Goal: Task Accomplishment & Management: Complete application form

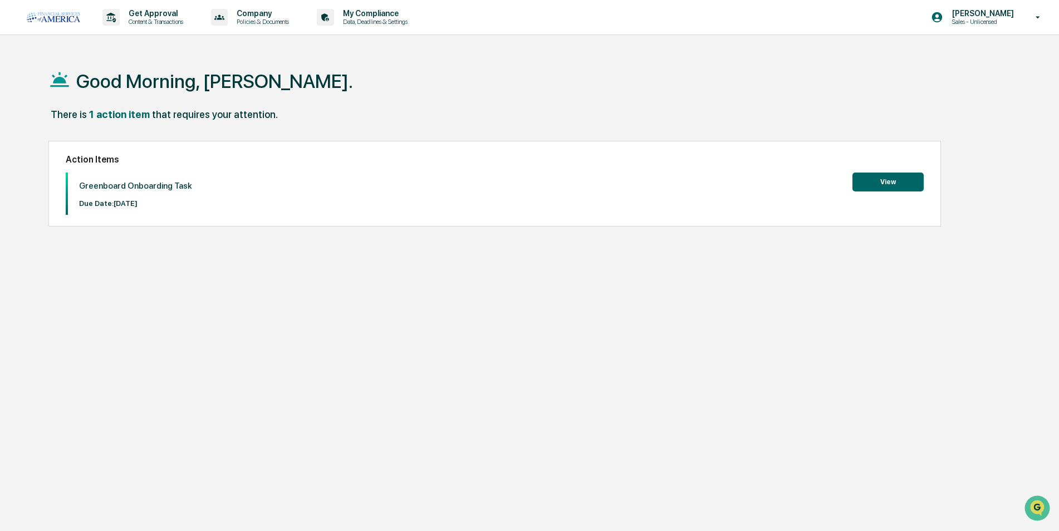
click at [877, 179] on button "View" at bounding box center [888, 182] width 71 height 19
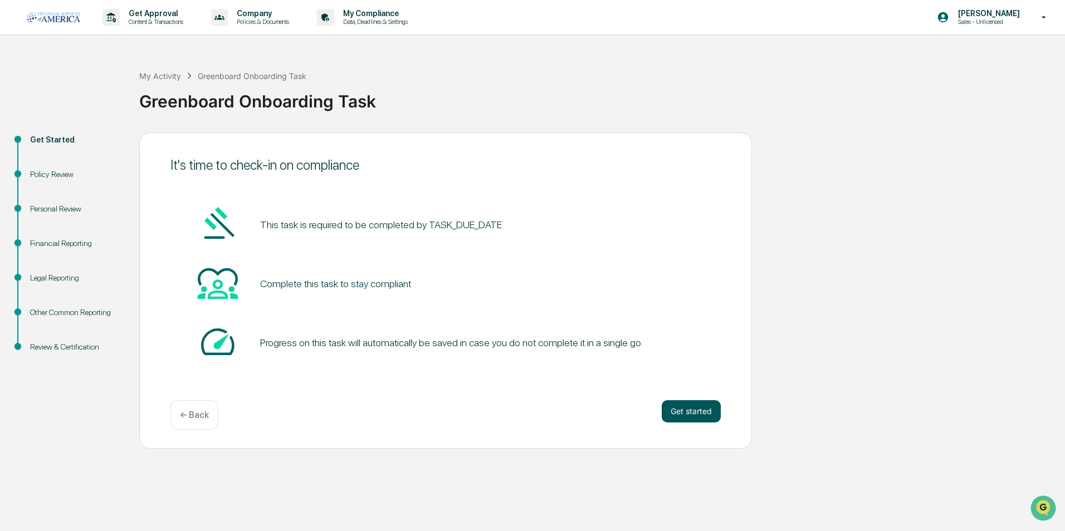
click at [691, 414] on button "Get started" at bounding box center [691, 411] width 59 height 22
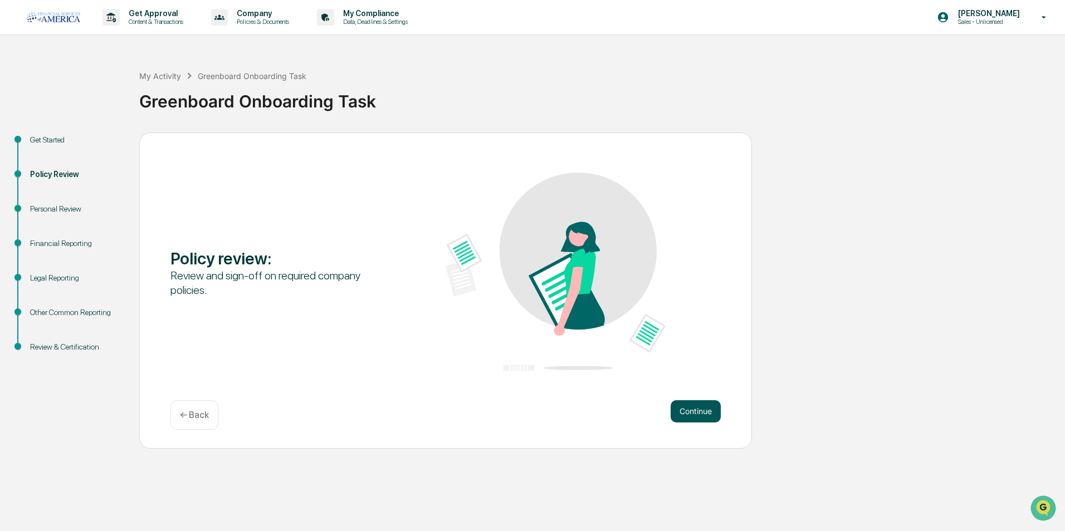
click at [693, 410] on button "Continue" at bounding box center [695, 411] width 50 height 22
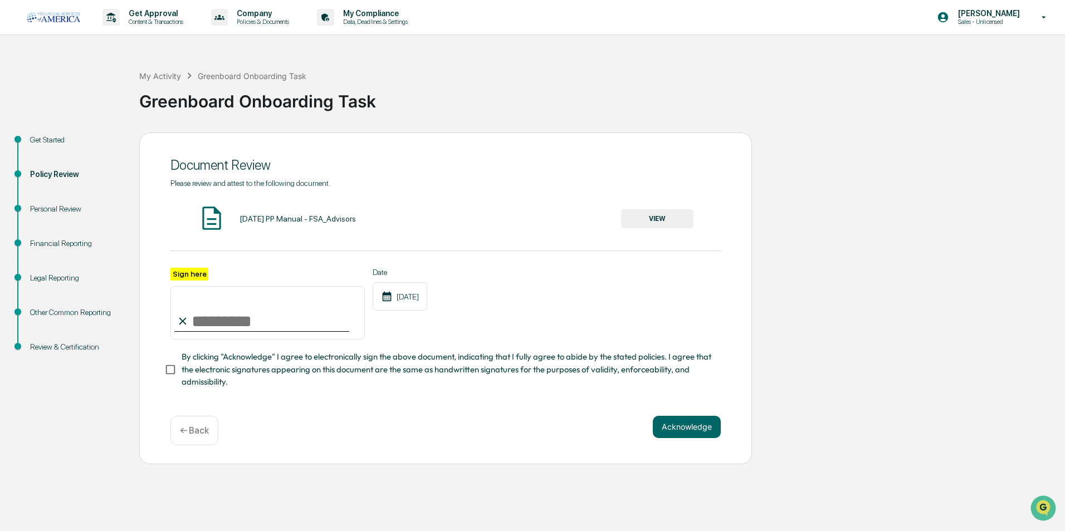
click at [659, 216] on button "VIEW" at bounding box center [657, 218] width 72 height 19
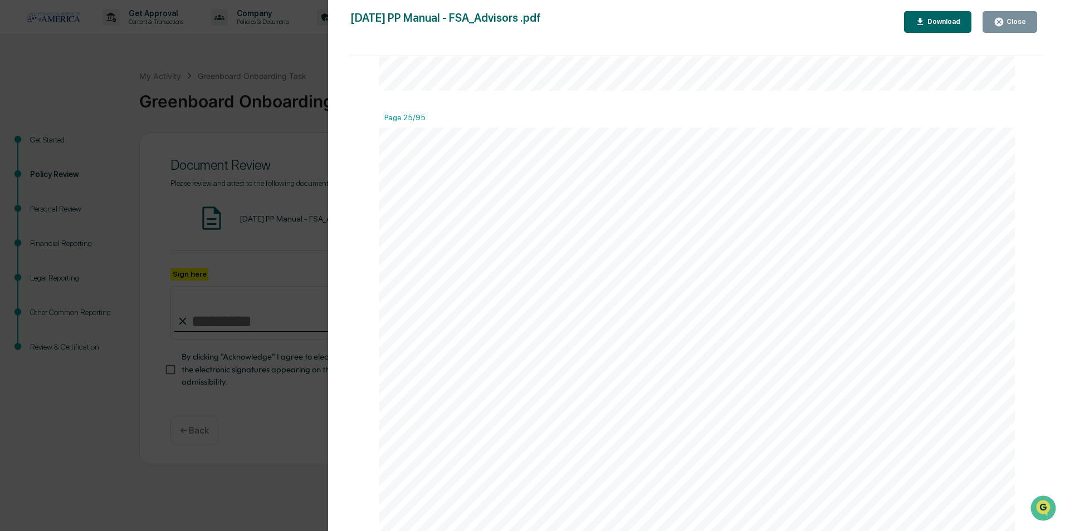
scroll to position [20605, 0]
click at [1001, 26] on icon "button" at bounding box center [998, 22] width 11 height 11
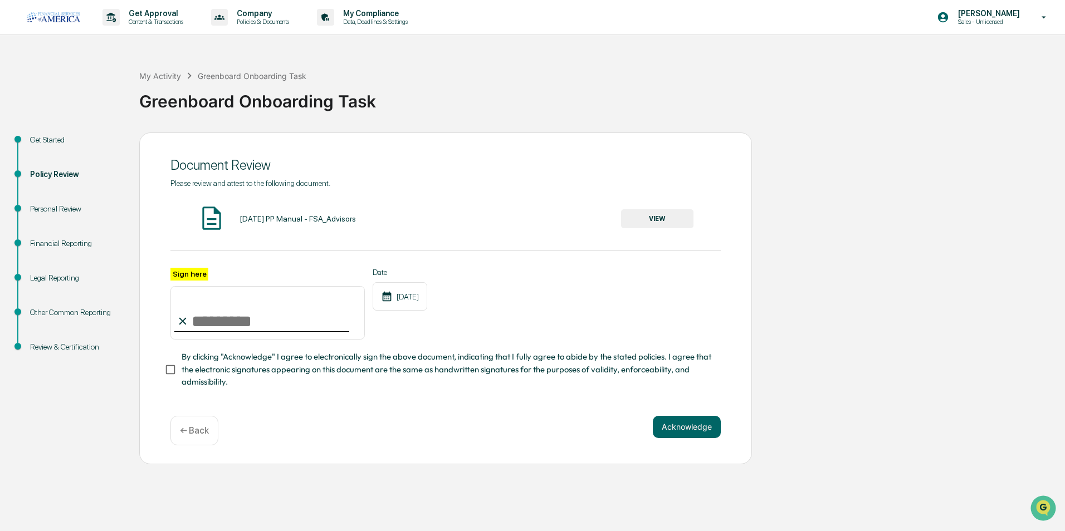
click at [200, 315] on input "Sign here" at bounding box center [267, 312] width 194 height 53
type input "**********"
drag, startPoint x: 367, startPoint y: 386, endPoint x: 351, endPoint y: 383, distance: 16.5
click at [366, 385] on span "By clicking "Acknowledge" I agree to electronically sign the above document, in…" at bounding box center [447, 369] width 530 height 37
click at [697, 437] on button "Acknowledge" at bounding box center [687, 427] width 68 height 22
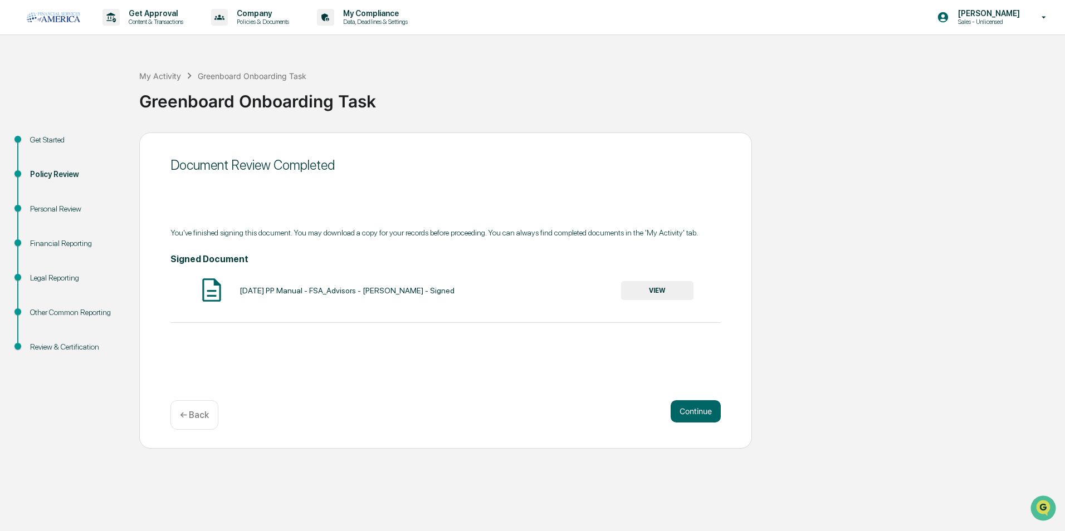
click at [645, 294] on button "VIEW" at bounding box center [657, 290] width 72 height 19
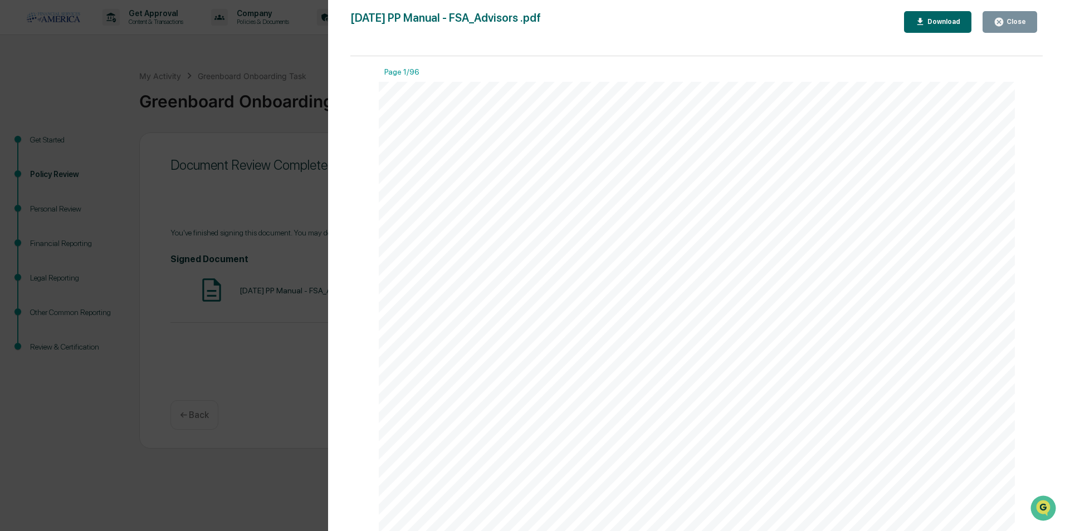
click at [926, 18] on icon "button" at bounding box center [920, 22] width 11 height 11
drag, startPoint x: 0, startPoint y: 0, endPoint x: 975, endPoint y: 53, distance: 976.0
click at [1000, 31] on button "Close" at bounding box center [1009, 22] width 55 height 22
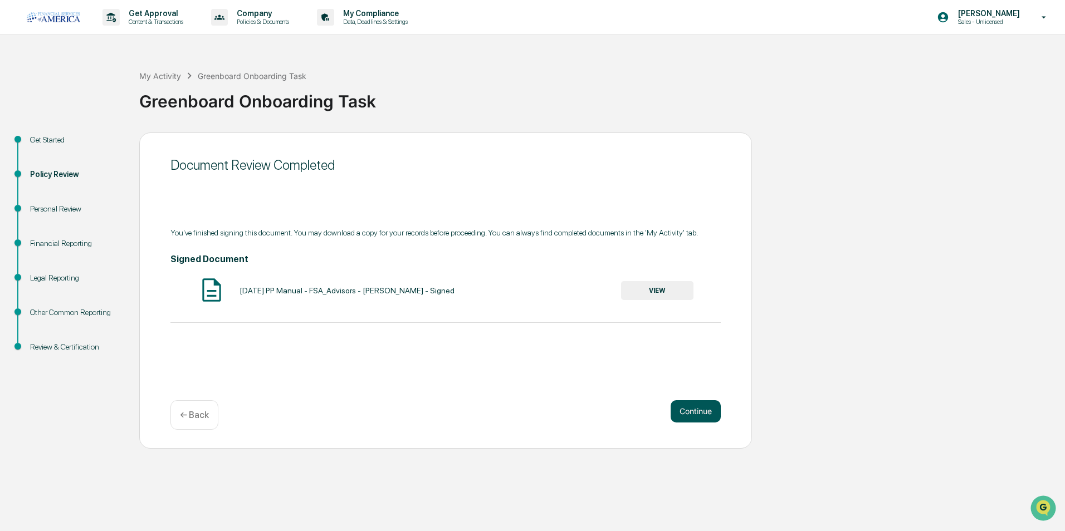
click at [687, 408] on button "Continue" at bounding box center [695, 411] width 50 height 22
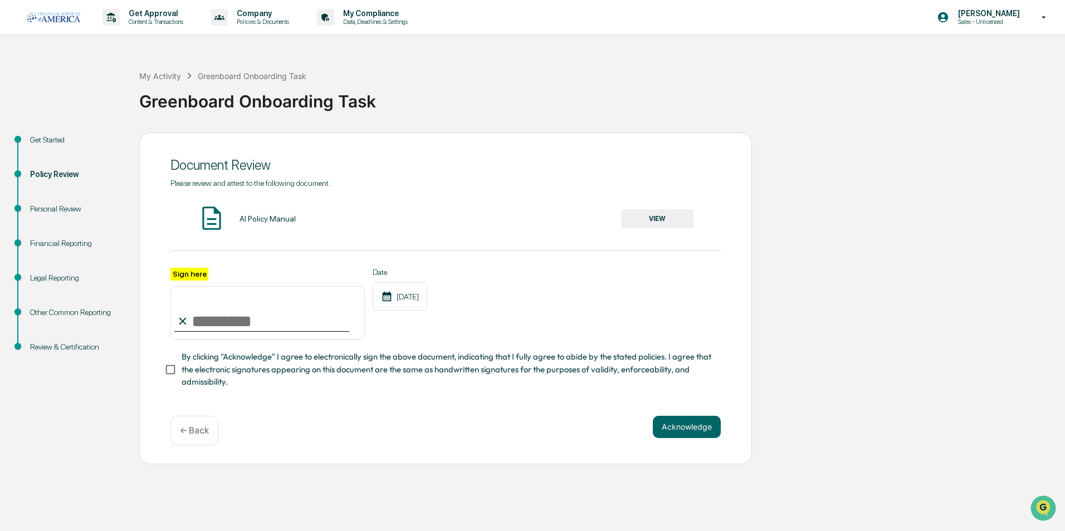
click at [655, 222] on button "VIEW" at bounding box center [657, 218] width 72 height 19
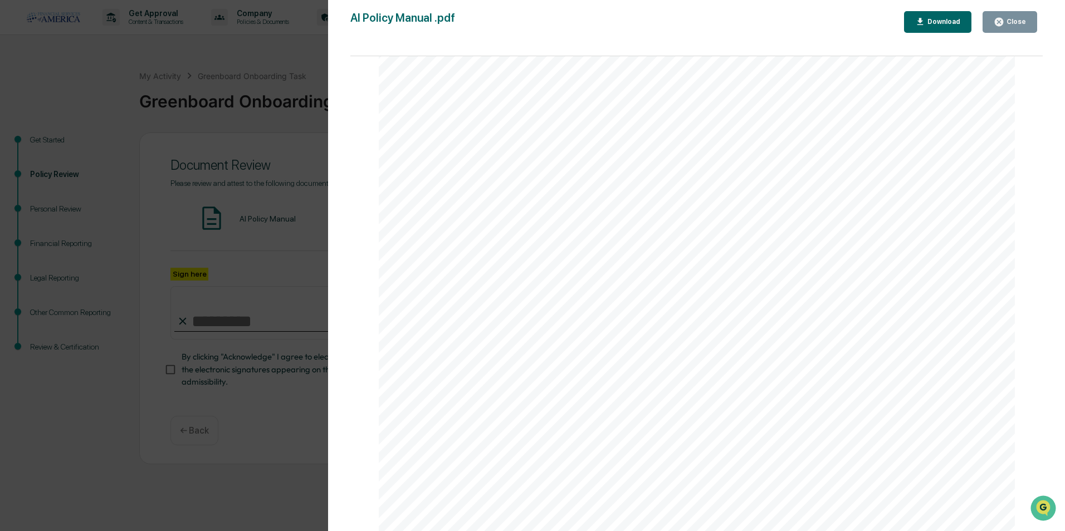
scroll to position [3813, 0]
click at [1002, 25] on icon "button" at bounding box center [999, 22] width 8 height 8
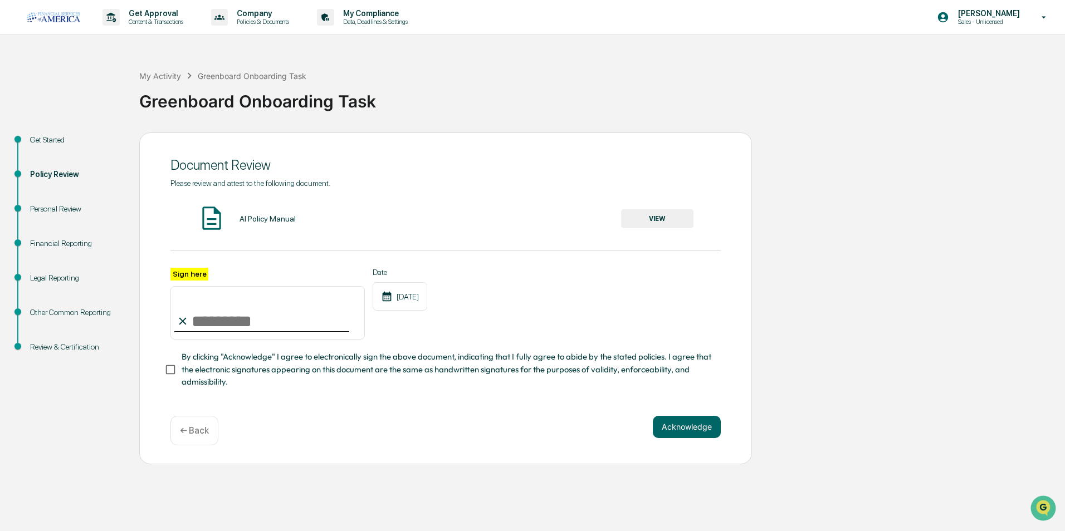
click at [226, 324] on input "Sign here" at bounding box center [267, 312] width 194 height 53
type input "**********"
click at [216, 370] on span "By clicking "Acknowledge" I agree to electronically sign the above document, in…" at bounding box center [447, 369] width 530 height 37
click at [667, 430] on button "Acknowledge" at bounding box center [687, 427] width 68 height 22
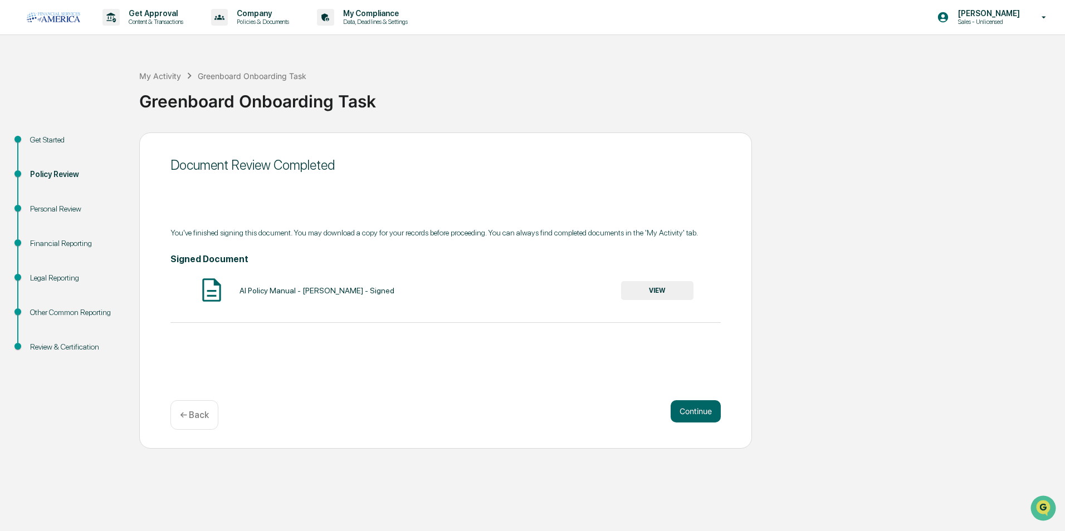
click at [669, 293] on button "VIEW" at bounding box center [657, 290] width 72 height 19
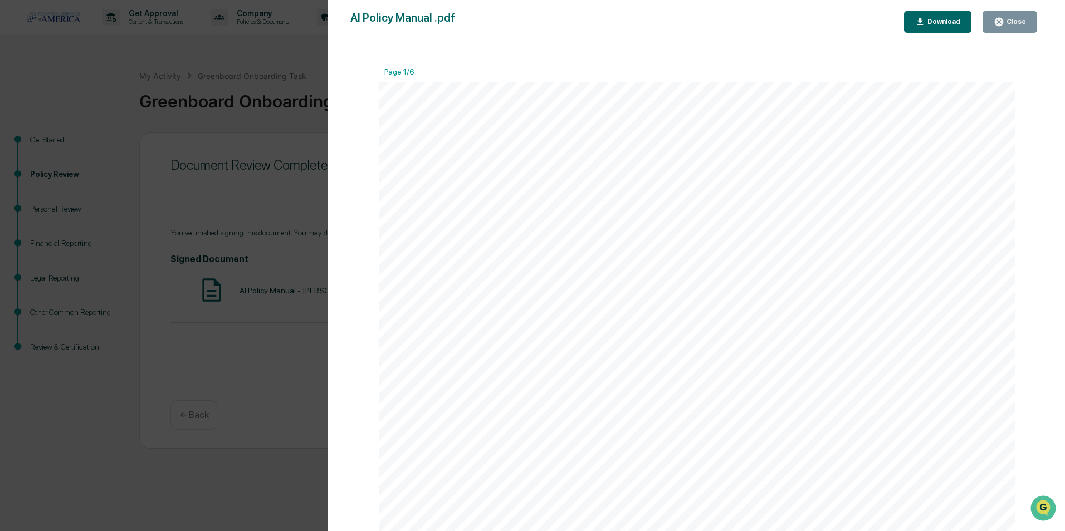
click at [962, 28] on button "Download" at bounding box center [938, 22] width 68 height 22
click at [1025, 30] on button "Close" at bounding box center [1009, 22] width 55 height 22
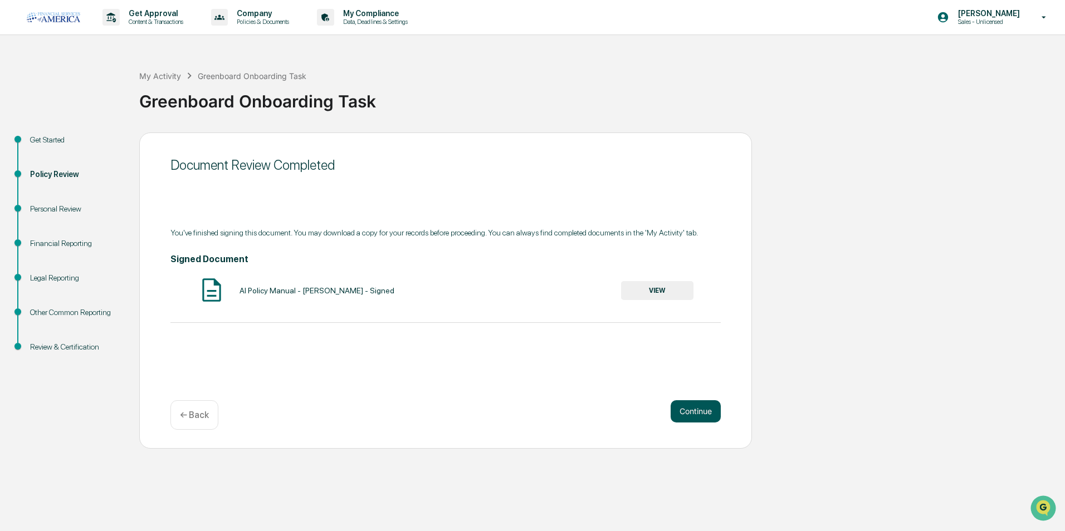
click at [694, 410] on button "Continue" at bounding box center [695, 411] width 50 height 22
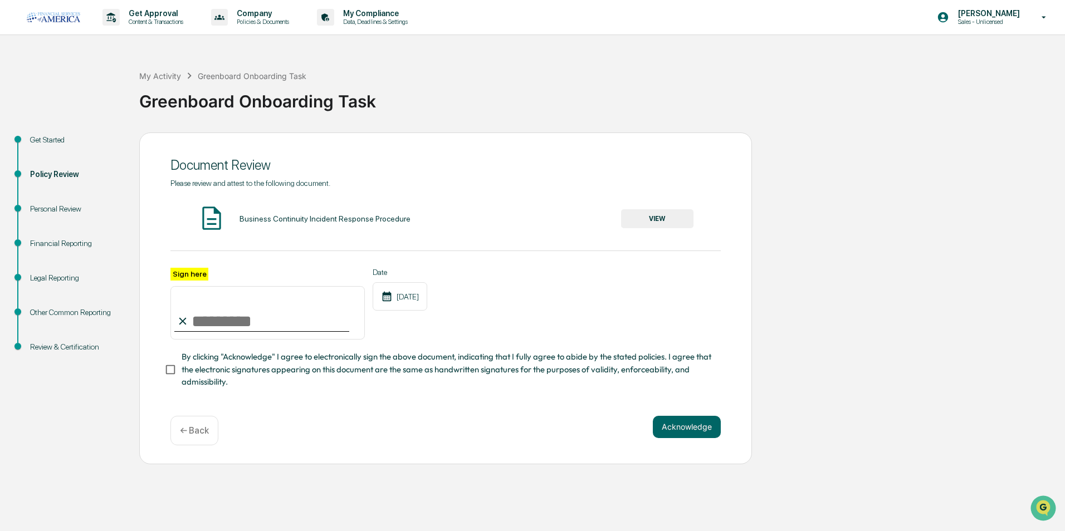
click at [215, 330] on input "Sign here" at bounding box center [267, 312] width 194 height 53
type input "**********"
click at [202, 373] on span "By clicking "Acknowledge" I agree to electronically sign the above document, in…" at bounding box center [447, 369] width 530 height 37
click at [671, 430] on button "Acknowledge" at bounding box center [687, 427] width 68 height 22
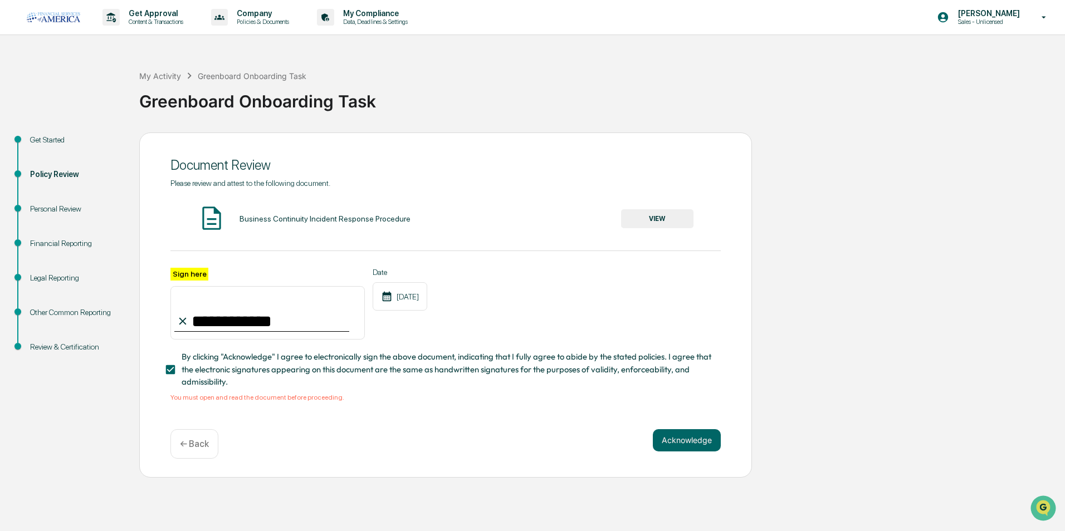
click at [687, 219] on button "VIEW" at bounding box center [657, 218] width 72 height 19
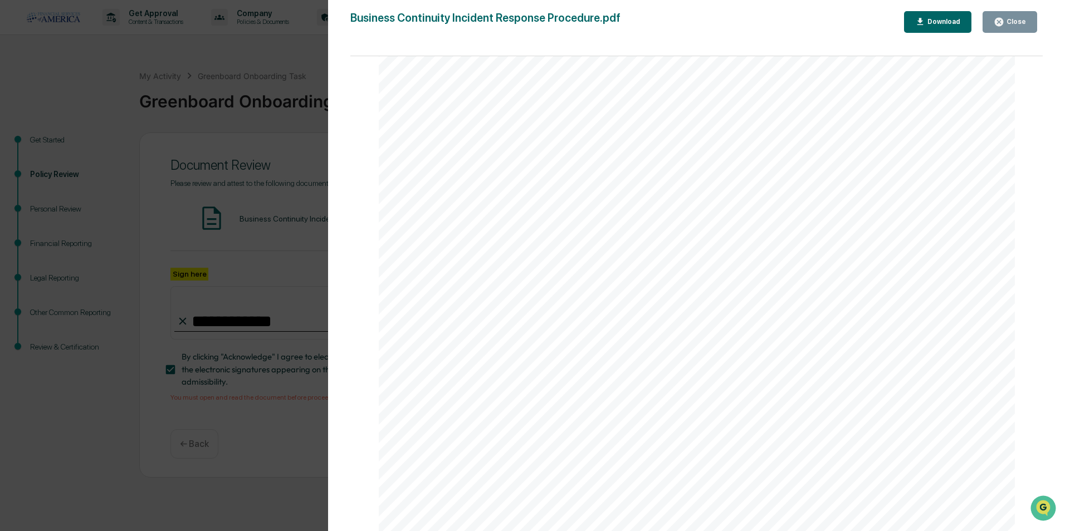
scroll to position [15036, 0]
click at [1001, 23] on icon "button" at bounding box center [999, 22] width 8 height 8
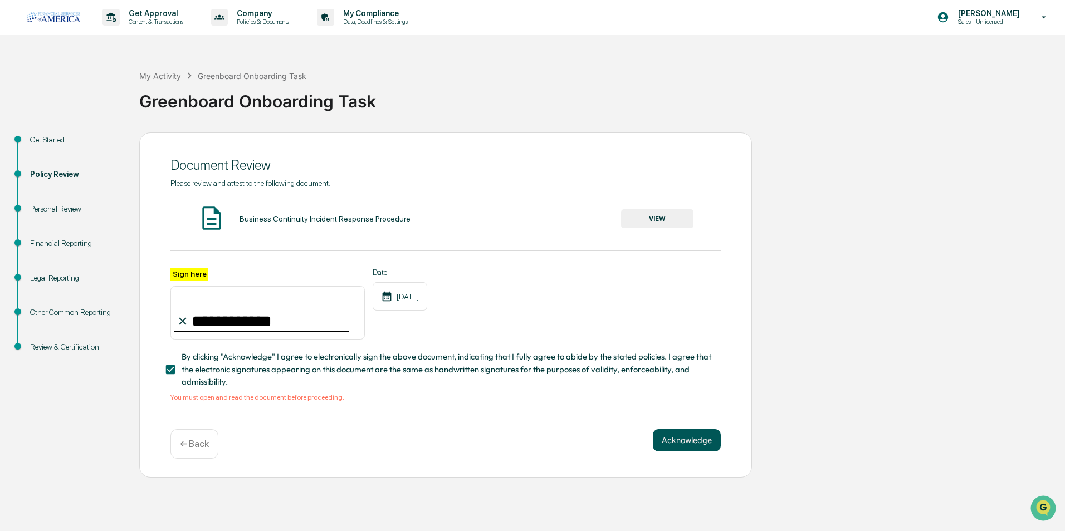
click at [676, 443] on button "Acknowledge" at bounding box center [687, 440] width 68 height 22
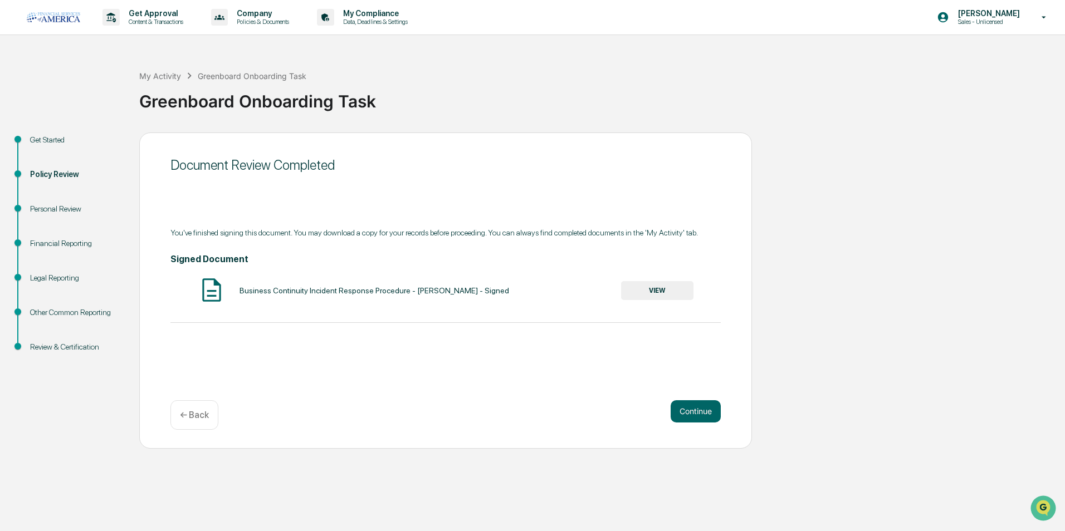
click at [667, 295] on button "VIEW" at bounding box center [657, 290] width 72 height 19
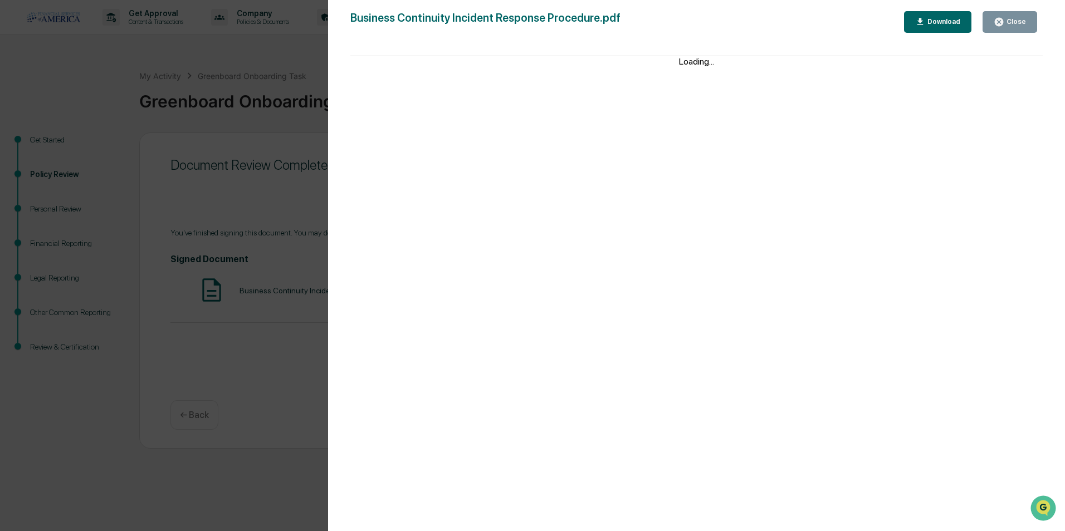
click at [958, 27] on button "Download" at bounding box center [938, 22] width 68 height 22
drag, startPoint x: 1032, startPoint y: 16, endPoint x: 1022, endPoint y: 19, distance: 10.4
click at [1031, 17] on button "Close" at bounding box center [1009, 22] width 55 height 22
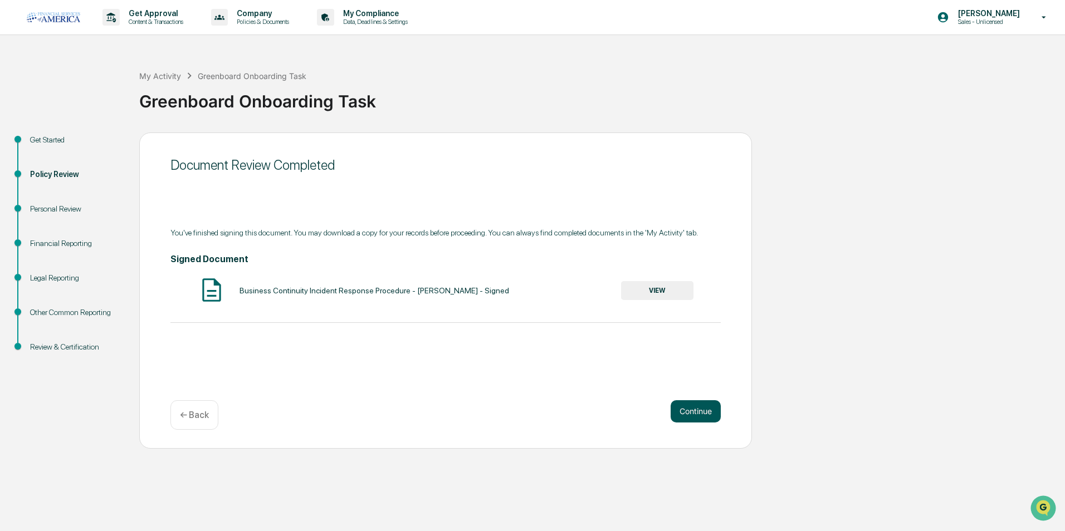
click at [684, 404] on button "Continue" at bounding box center [695, 411] width 50 height 22
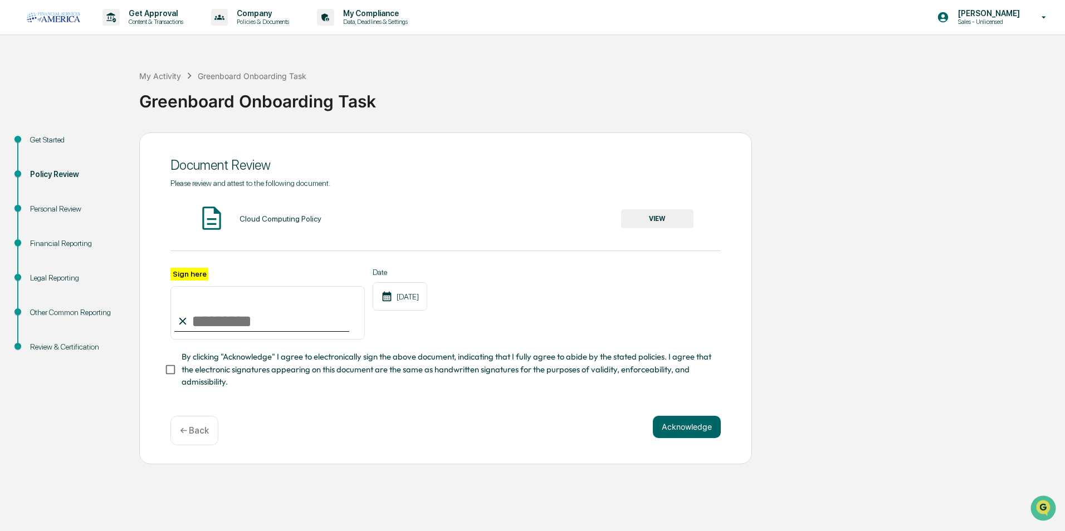
click at [663, 212] on button "VIEW" at bounding box center [657, 218] width 72 height 19
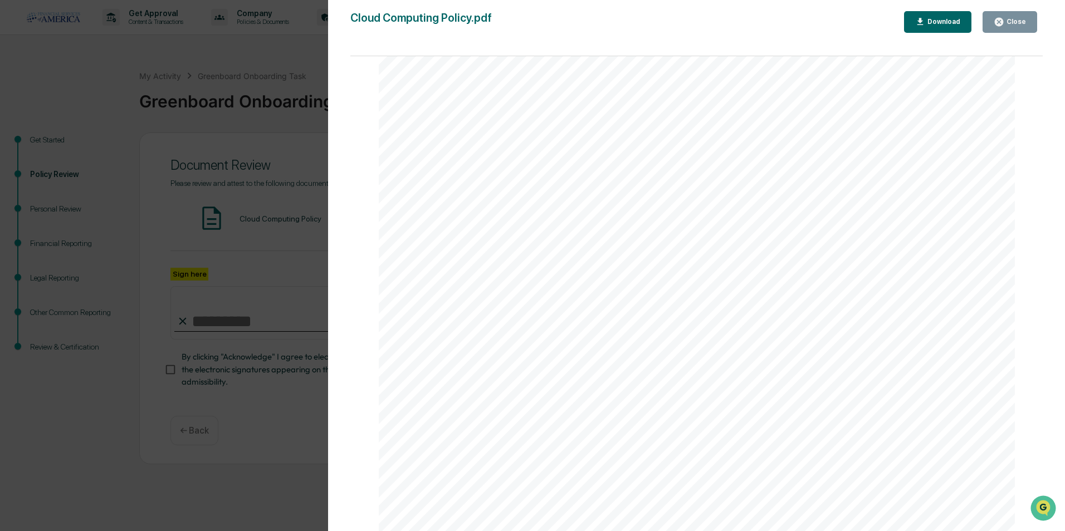
scroll to position [2916, 0]
click at [1002, 17] on icon "button" at bounding box center [998, 22] width 11 height 11
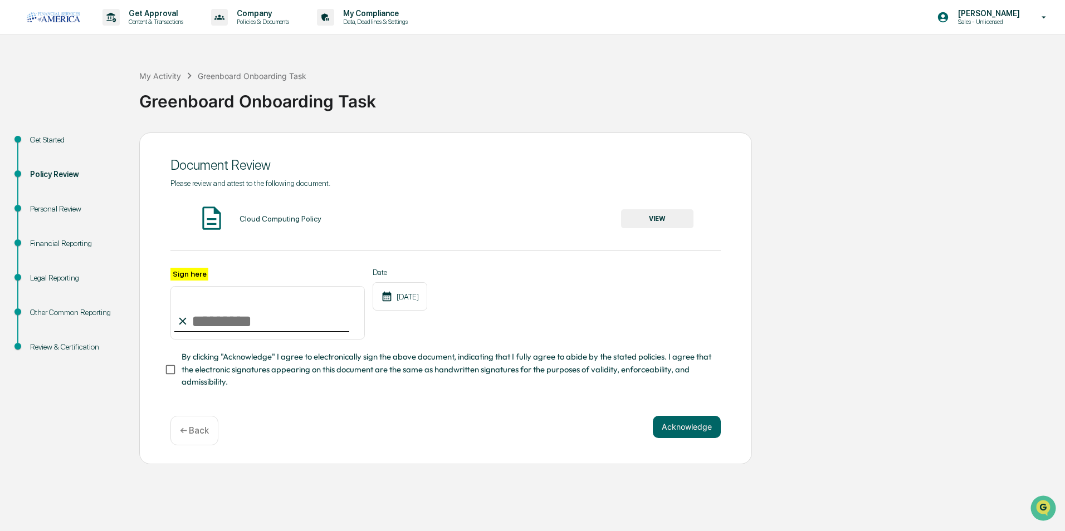
click at [213, 322] on input "Sign here" at bounding box center [267, 312] width 194 height 53
type input "**********"
click at [699, 435] on button "Acknowledge" at bounding box center [687, 427] width 68 height 22
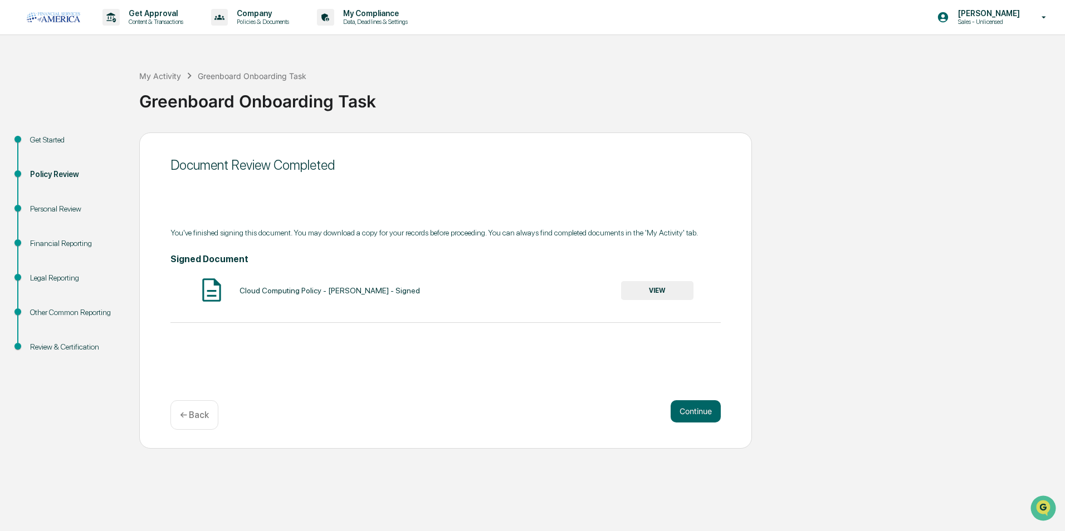
click at [627, 293] on button "VIEW" at bounding box center [657, 290] width 72 height 19
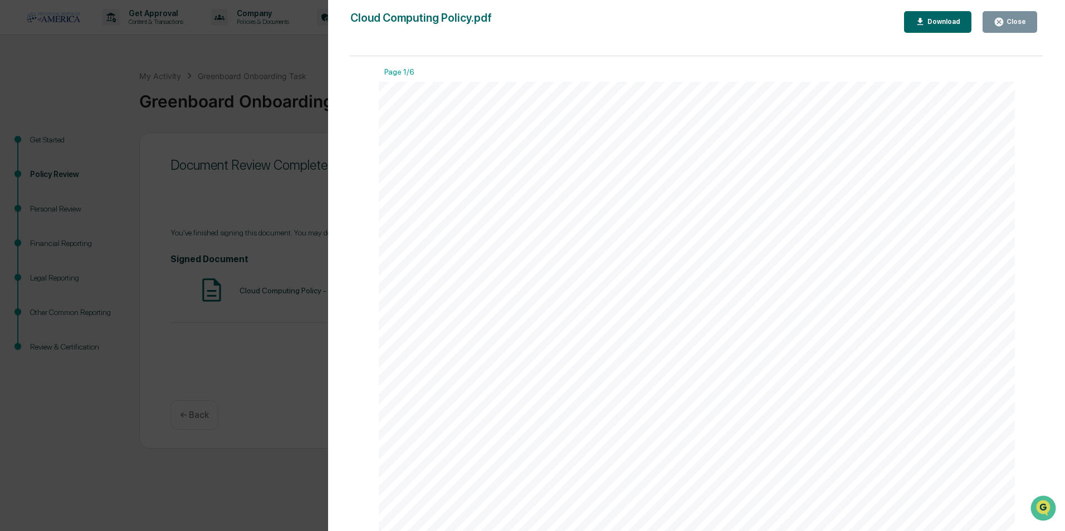
click at [957, 26] on div "Download" at bounding box center [942, 22] width 35 height 8
click at [1006, 27] on button "Close" at bounding box center [1009, 22] width 55 height 22
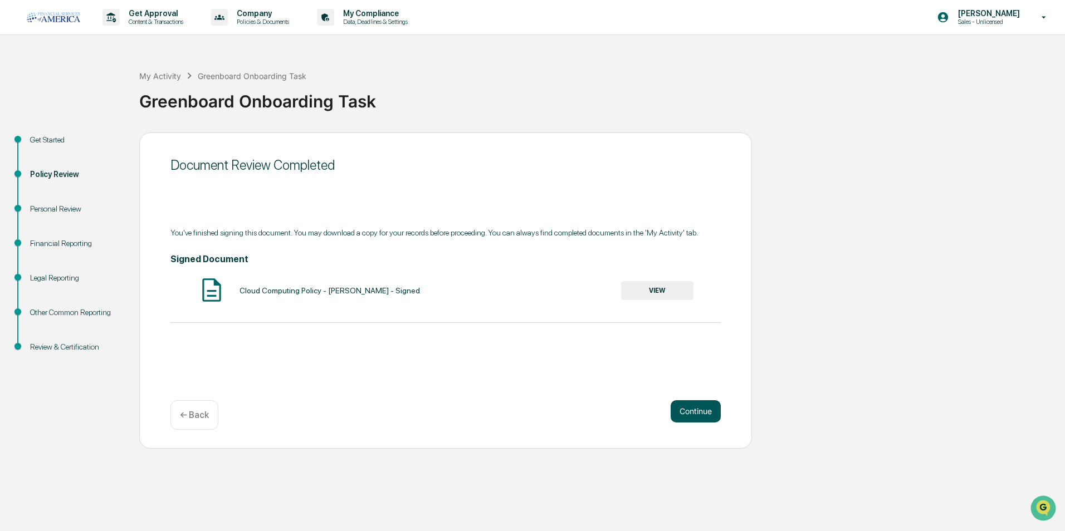
click at [701, 414] on button "Continue" at bounding box center [695, 411] width 50 height 22
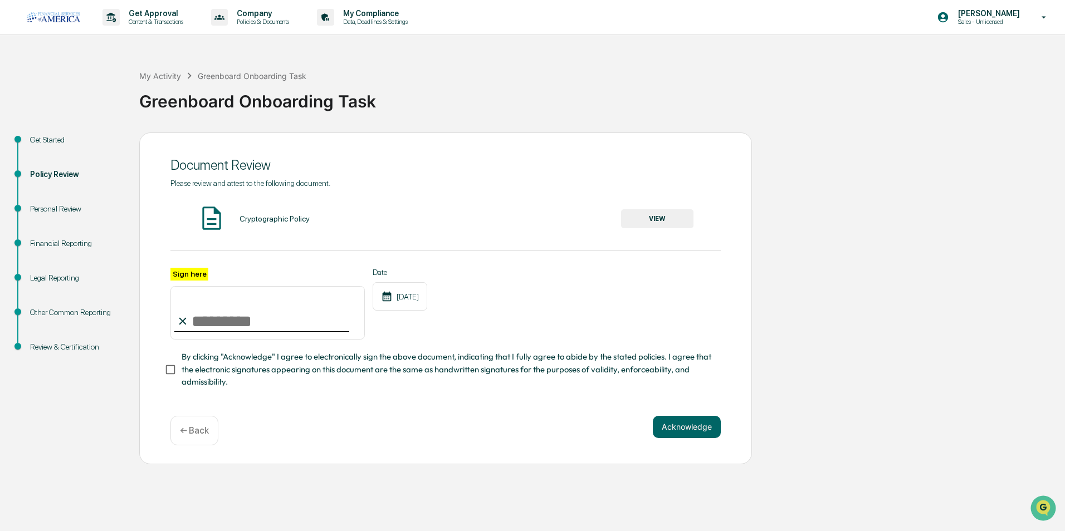
click at [668, 223] on button "VIEW" at bounding box center [657, 218] width 72 height 19
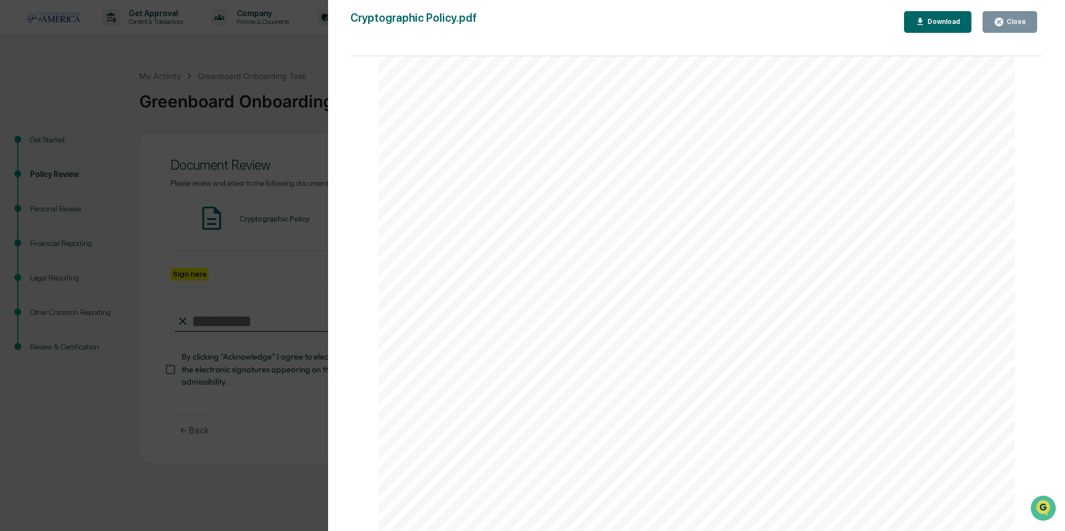
scroll to position [6071, 0]
click at [998, 25] on icon "button" at bounding box center [999, 22] width 8 height 8
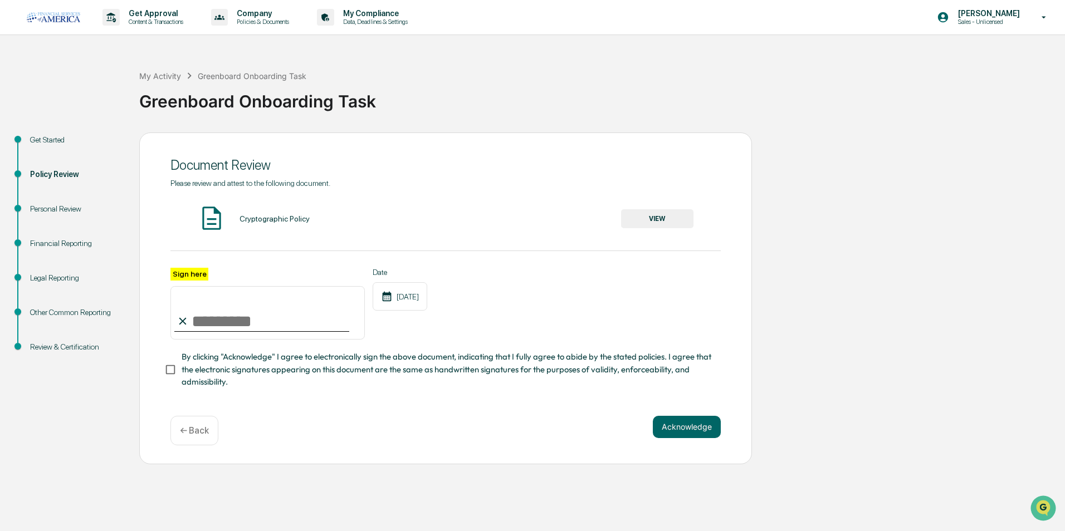
click at [286, 332] on div at bounding box center [261, 331] width 175 height 1
click at [285, 330] on input "Sign here" at bounding box center [267, 312] width 194 height 53
type input "**********"
click at [678, 429] on button "Acknowledge" at bounding box center [687, 427] width 68 height 22
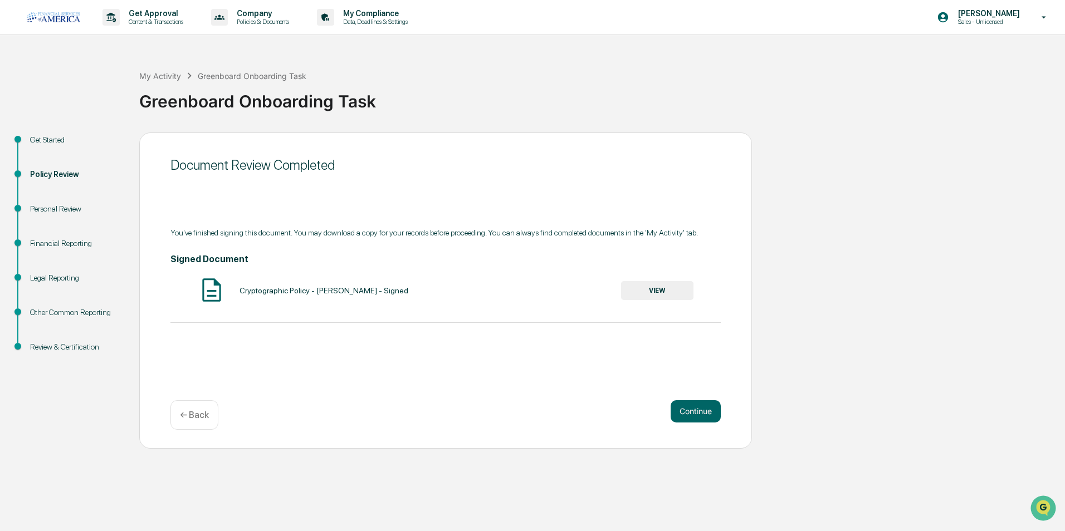
click at [640, 299] on button "VIEW" at bounding box center [657, 290] width 72 height 19
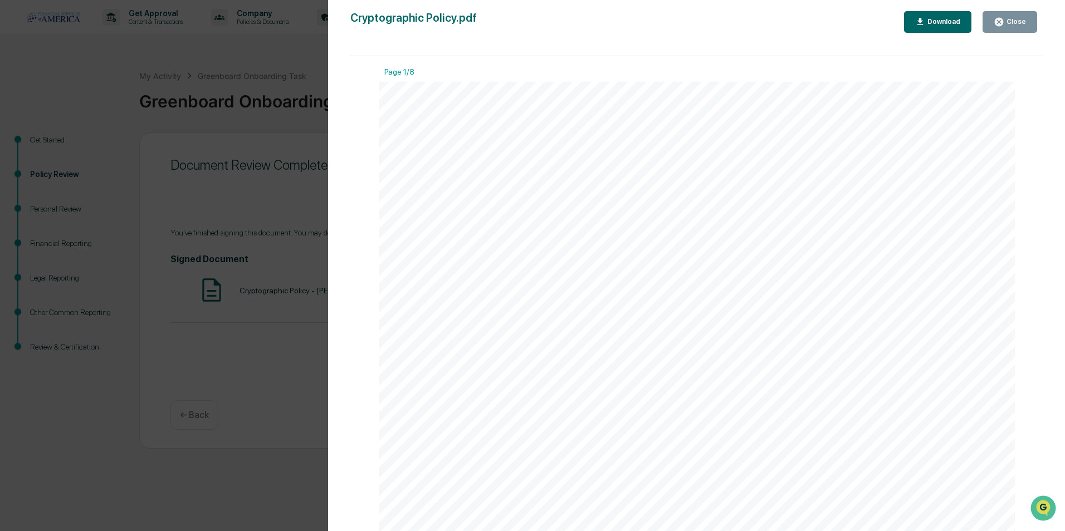
click at [933, 26] on div "Download" at bounding box center [942, 22] width 35 height 8
click at [687, 113] on div "FSA Advisors Cryptographic Policy Document Classification: Level 1 – Protected …" at bounding box center [697, 532] width 637 height 900
click at [1002, 26] on icon "button" at bounding box center [999, 22] width 8 height 8
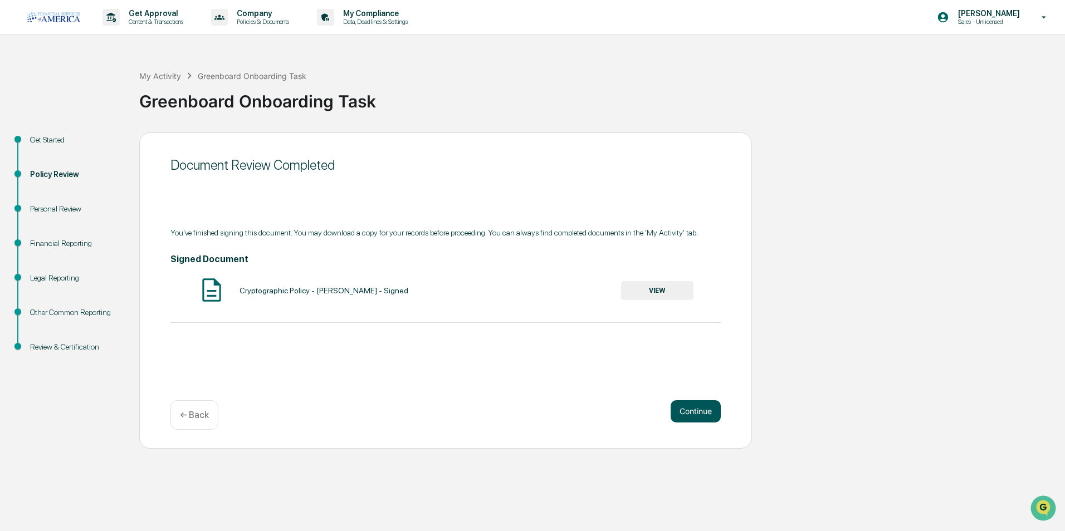
click at [710, 414] on button "Continue" at bounding box center [695, 411] width 50 height 22
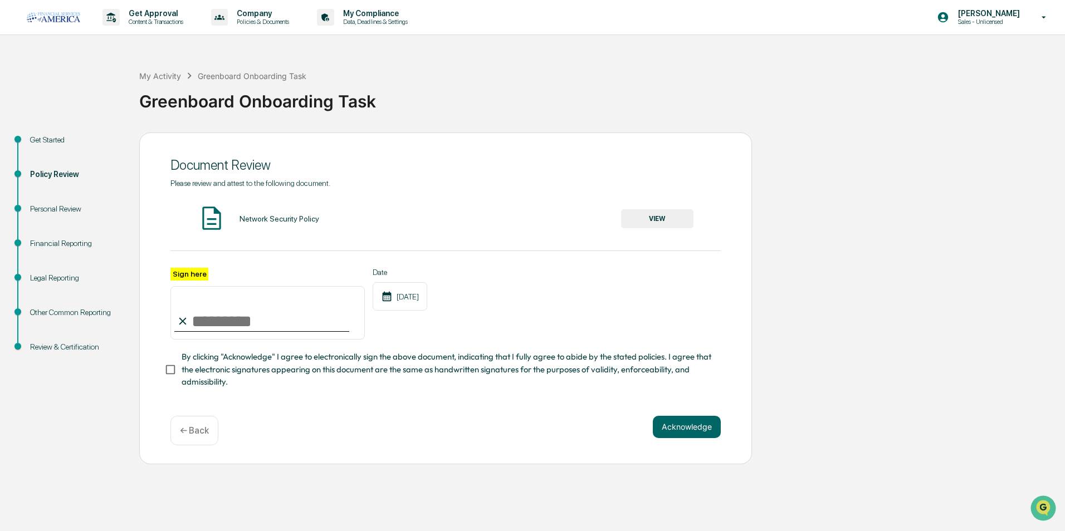
drag, startPoint x: 709, startPoint y: 414, endPoint x: 505, endPoint y: 130, distance: 349.1
click at [505, 130] on div "My Activity Greenboard Onboarding Task Greenboard Onboarding Task" at bounding box center [599, 93] width 920 height 80
click at [643, 219] on button "VIEW" at bounding box center [657, 218] width 72 height 19
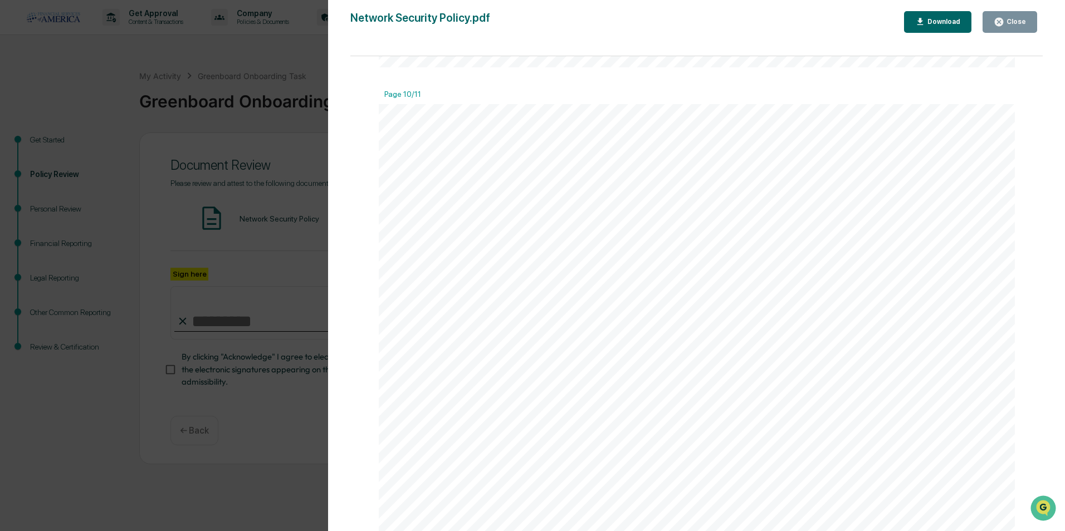
scroll to position [8632, 0]
drag, startPoint x: 1003, startPoint y: 22, endPoint x: 986, endPoint y: 40, distance: 24.4
click at [1003, 22] on icon "button" at bounding box center [999, 22] width 8 height 8
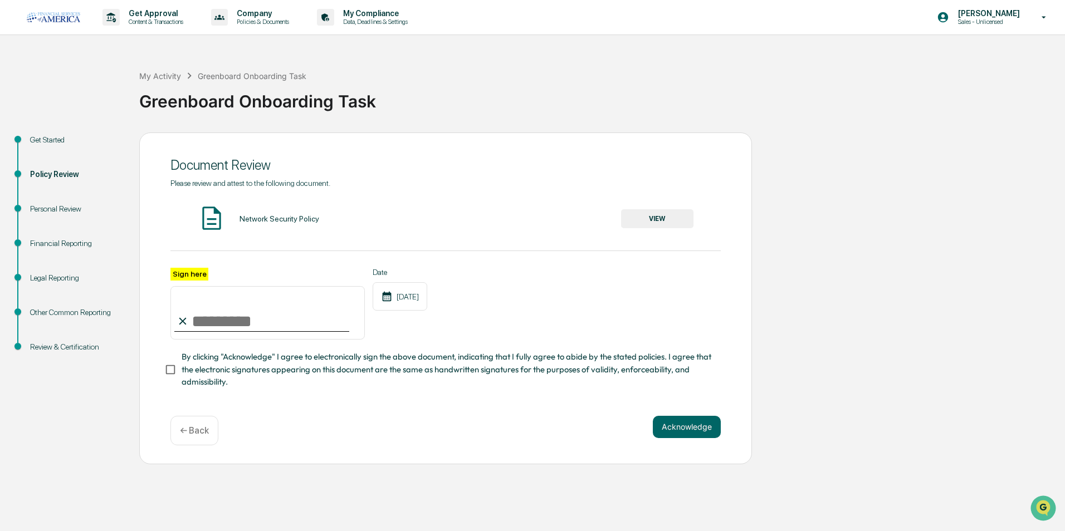
click at [238, 317] on input "Sign here" at bounding box center [267, 312] width 194 height 53
type input "**********"
click at [681, 433] on button "Acknowledge" at bounding box center [687, 427] width 68 height 22
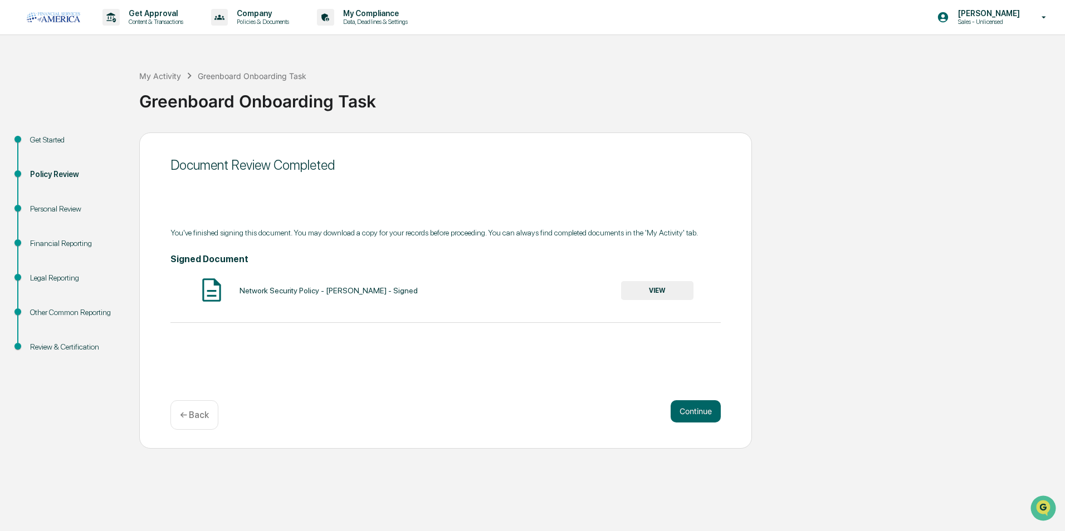
click at [649, 285] on button "VIEW" at bounding box center [657, 290] width 72 height 19
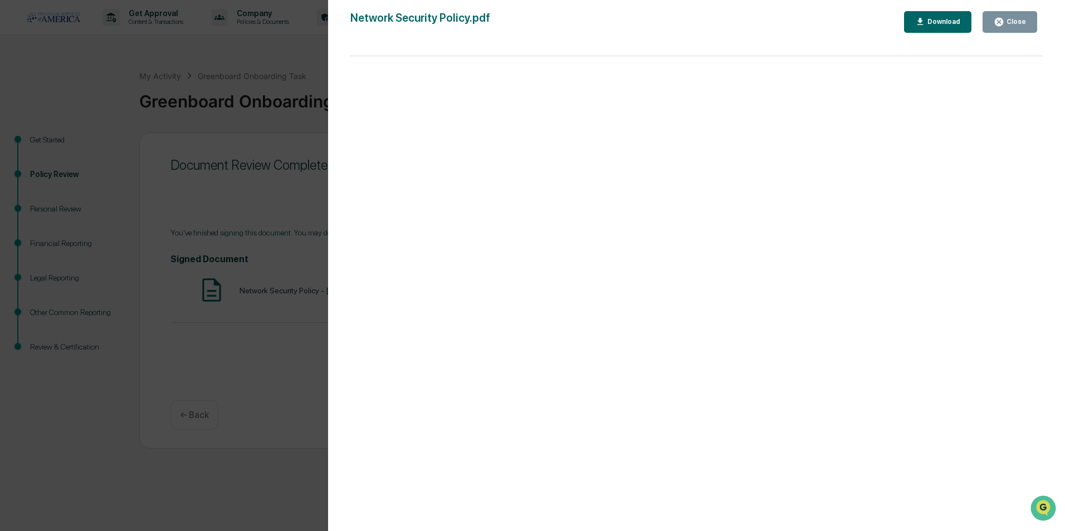
click at [959, 25] on div "Download" at bounding box center [942, 22] width 35 height 8
click at [997, 23] on icon "button" at bounding box center [998, 22] width 11 height 11
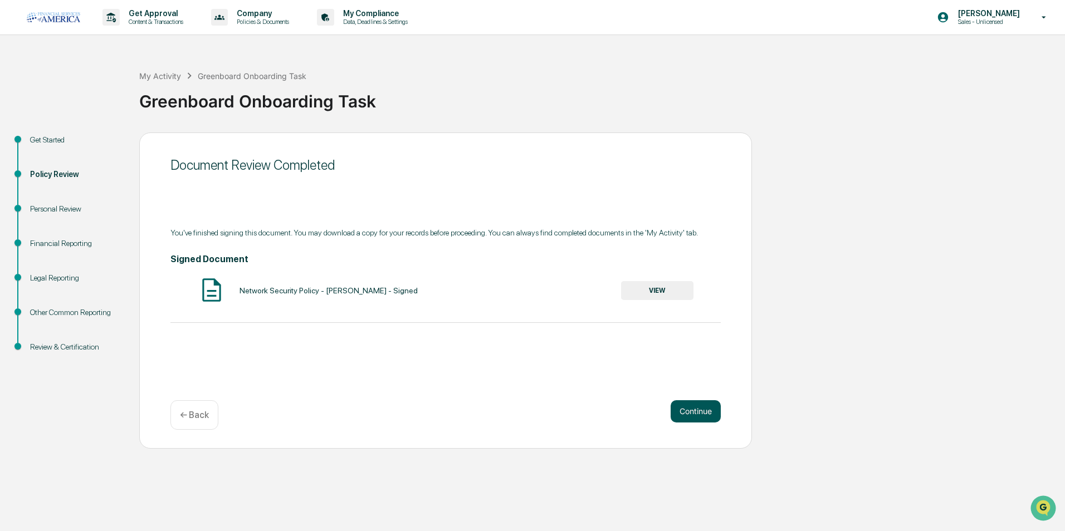
click at [707, 416] on button "Continue" at bounding box center [695, 411] width 50 height 22
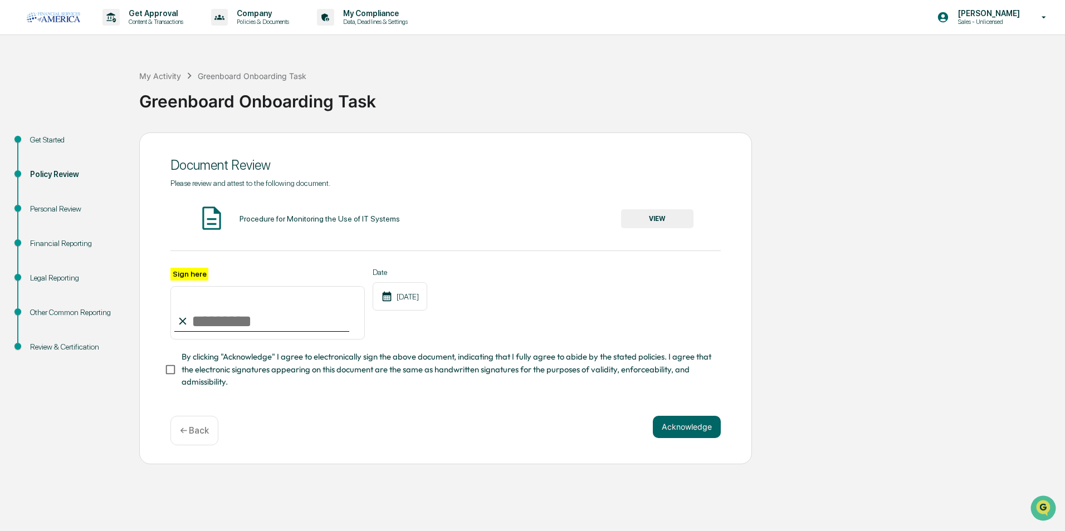
click at [652, 227] on button "VIEW" at bounding box center [657, 218] width 72 height 19
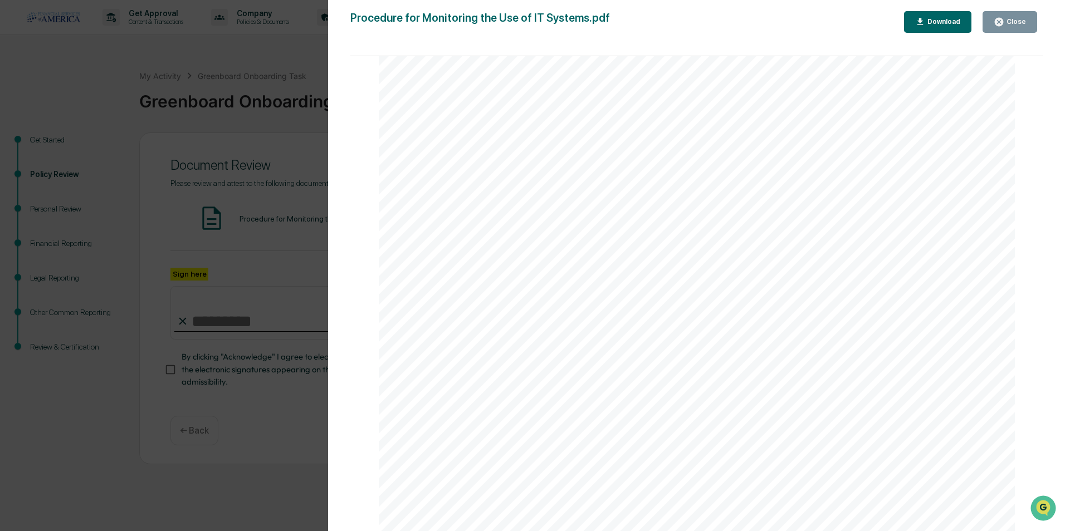
scroll to position [5903, 0]
click at [1014, 19] on div "Close" at bounding box center [1015, 22] width 22 height 8
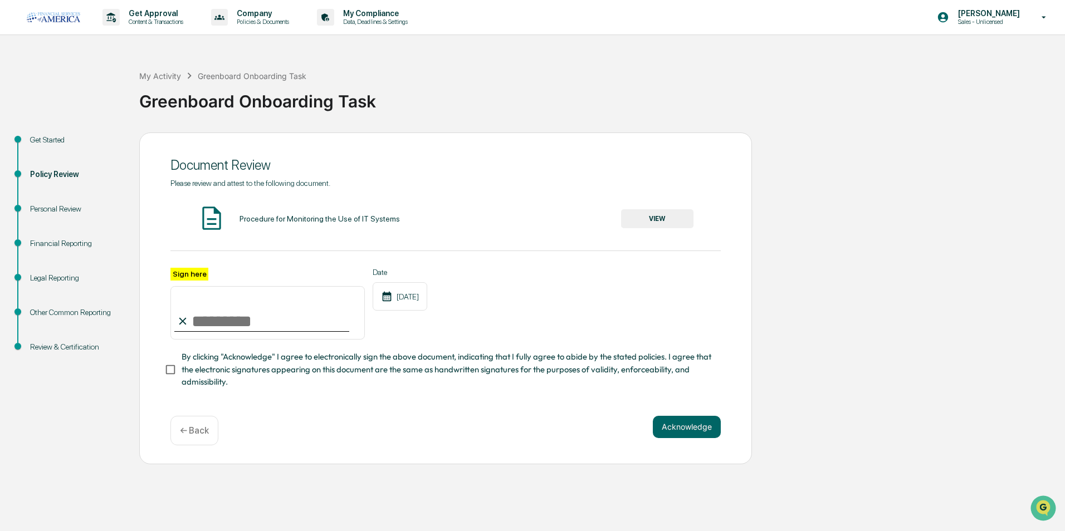
click at [263, 324] on input "Sign here" at bounding box center [267, 312] width 194 height 53
type input "**********"
click at [182, 370] on label "By clicking "Acknowledge" I agree to electronically sign the above document, in…" at bounding box center [437, 369] width 547 height 37
click at [680, 429] on button "Acknowledge" at bounding box center [687, 427] width 68 height 22
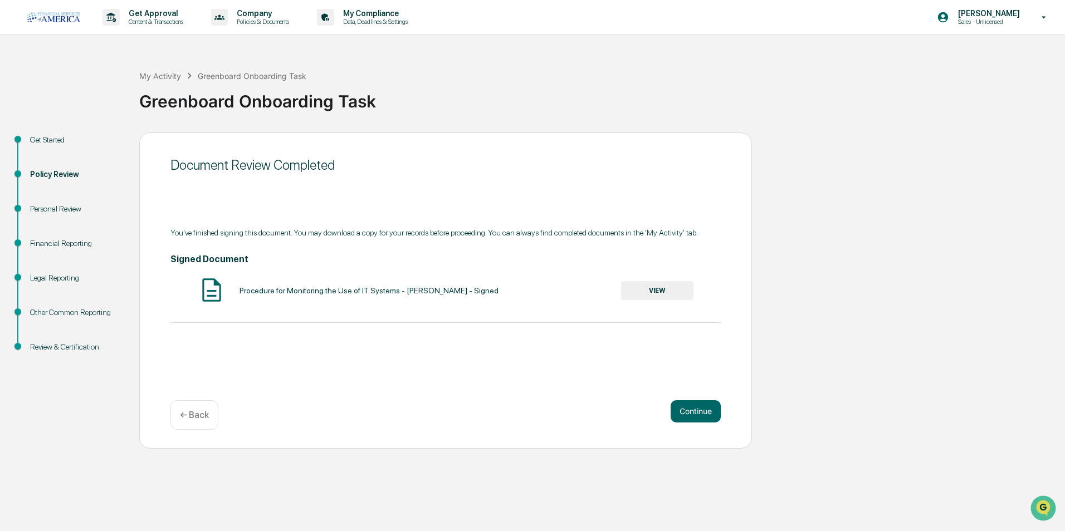
click at [634, 292] on button "VIEW" at bounding box center [657, 290] width 72 height 19
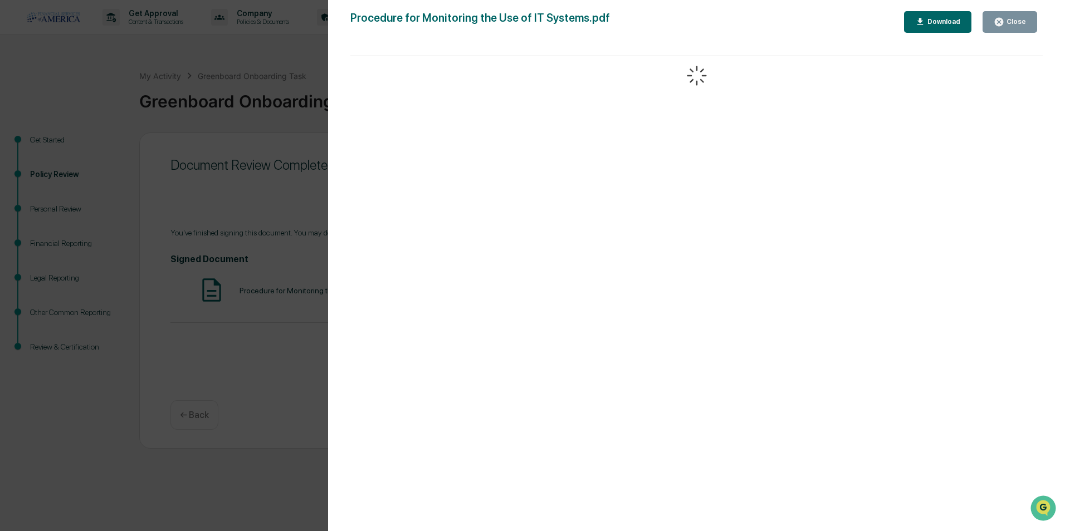
click at [944, 31] on button "Download" at bounding box center [938, 22] width 68 height 22
drag, startPoint x: 1009, startPoint y: 31, endPoint x: 960, endPoint y: 50, distance: 52.2
click at [1009, 30] on button "Close" at bounding box center [1009, 22] width 55 height 22
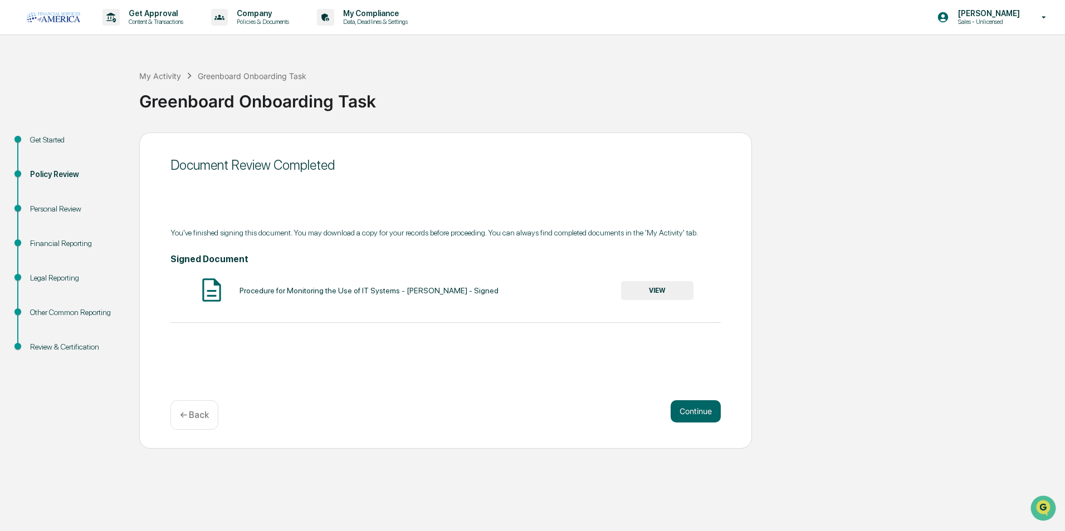
click at [607, 486] on div "Get Approval Content & Transactions Company Policies & Documents My Compliance …" at bounding box center [532, 265] width 1065 height 531
click at [696, 412] on button "Continue" at bounding box center [695, 411] width 50 height 22
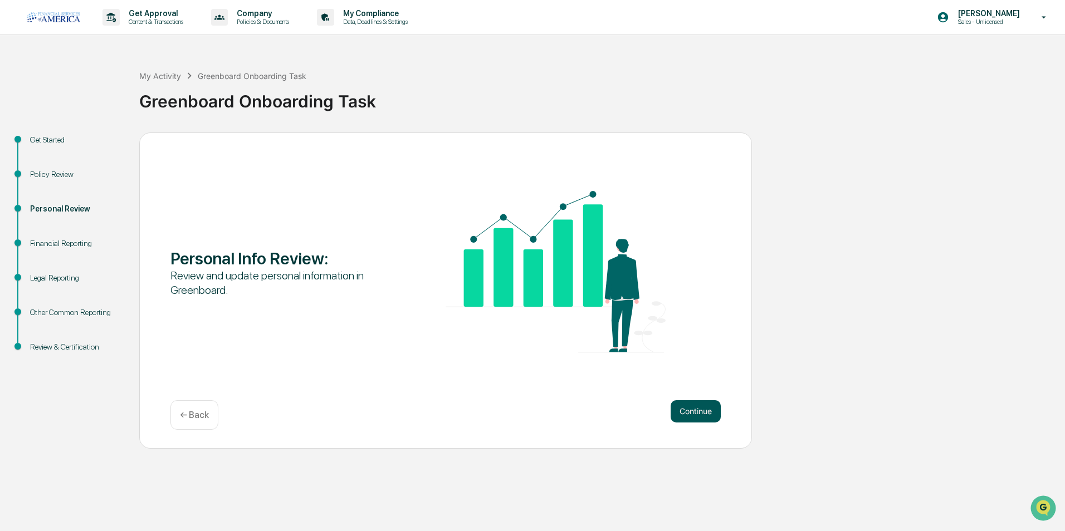
click at [687, 416] on button "Continue" at bounding box center [695, 411] width 50 height 22
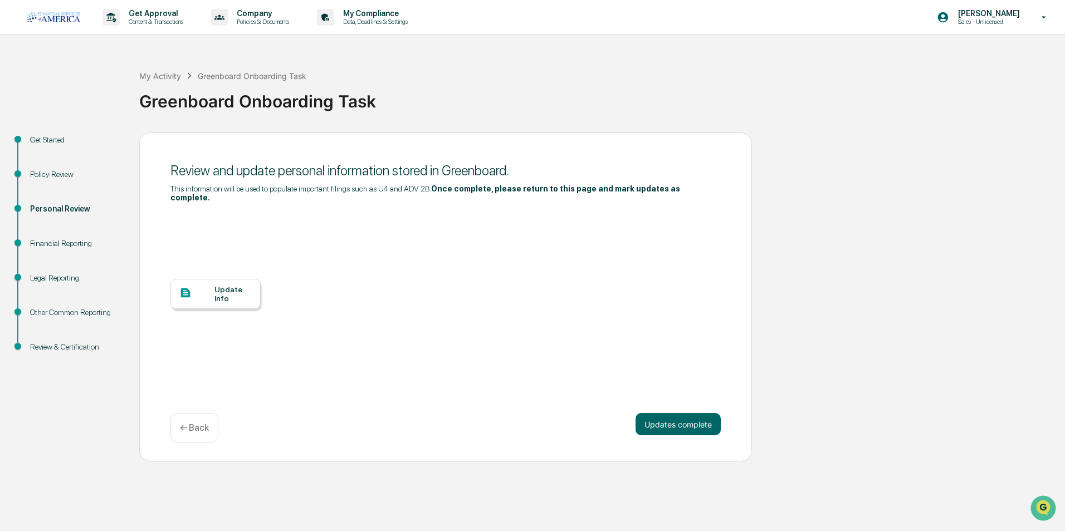
click at [218, 291] on div "Update Info" at bounding box center [232, 294] width 37 height 18
click at [708, 175] on div "Review and update personal information stored in Greenboard." at bounding box center [445, 171] width 550 height 16
click at [241, 288] on div "Update Info" at bounding box center [232, 294] width 37 height 18
click at [477, 99] on div "Greenboard Onboarding Task" at bounding box center [599, 96] width 920 height 29
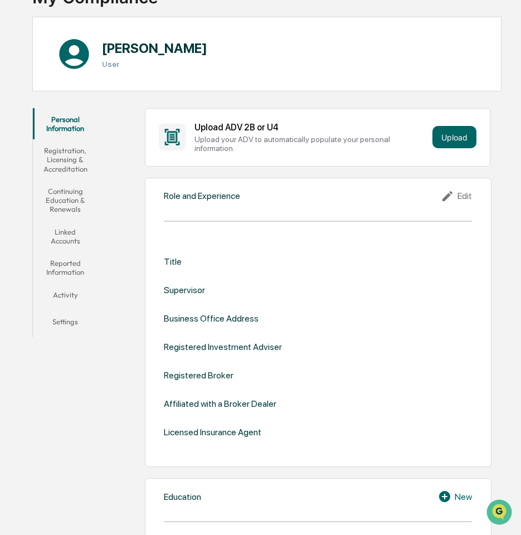
scroll to position [111, 0]
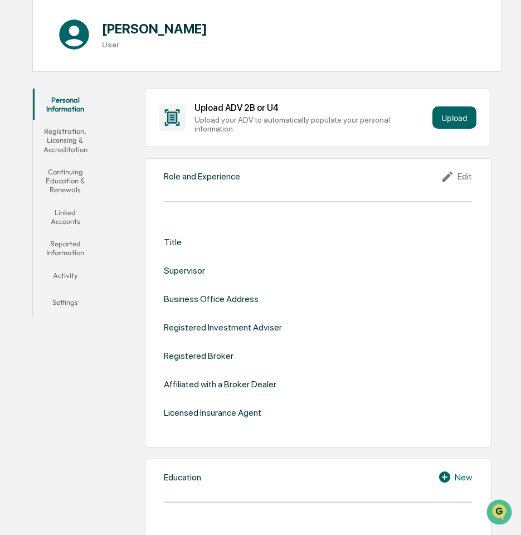
click at [448, 176] on icon at bounding box center [448, 176] width 17 height 13
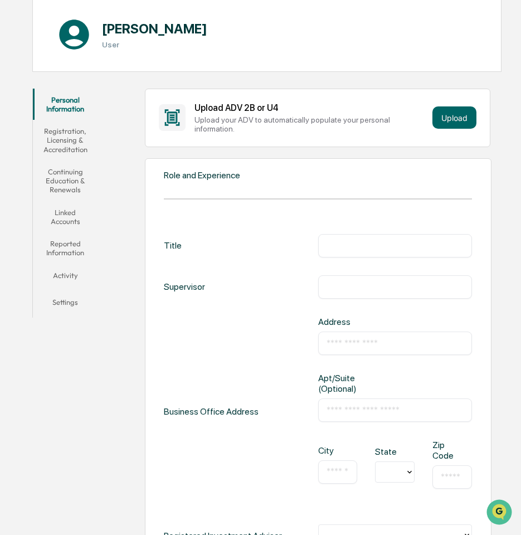
click at [361, 242] on input "text" at bounding box center [394, 245] width 137 height 11
type input "**********"
click at [400, 285] on input "text" at bounding box center [394, 286] width 137 height 11
type input "**********"
click at [334, 337] on input "text" at bounding box center [394, 342] width 137 height 11
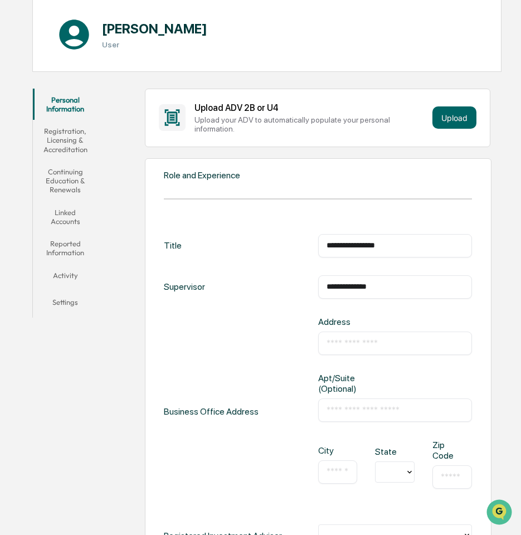
click at [344, 407] on input "text" at bounding box center [394, 409] width 137 height 11
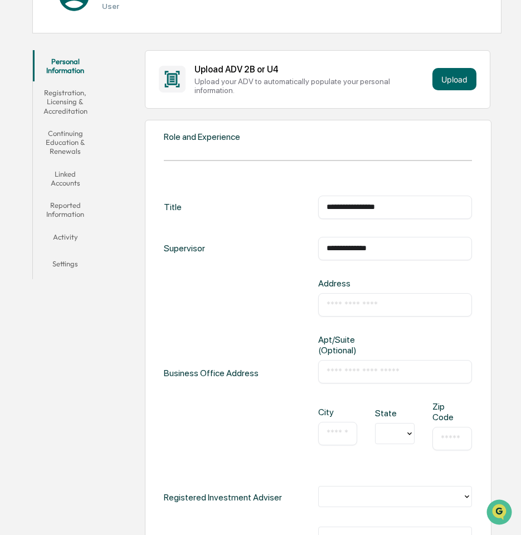
scroll to position [167, 0]
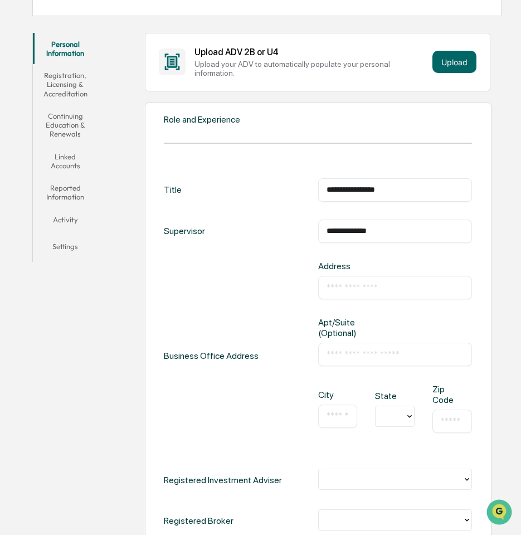
click at [330, 404] on div "​" at bounding box center [338, 415] width 40 height 23
click at [335, 410] on input "text" at bounding box center [337, 415] width 23 height 11
type input "****"
click at [389, 409] on div at bounding box center [390, 415] width 18 height 13
type input "**"
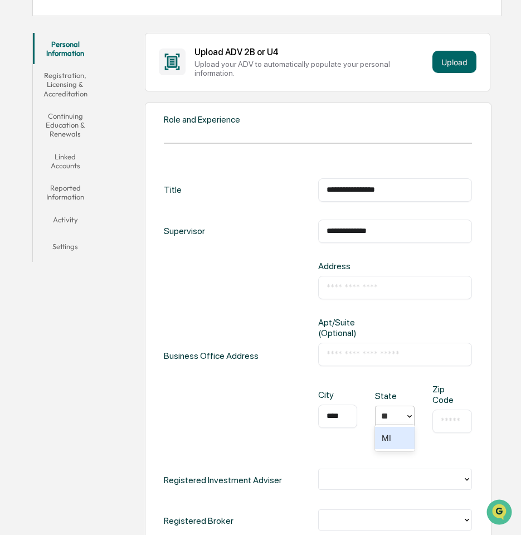
click at [381, 439] on div "MI" at bounding box center [395, 438] width 40 height 22
click at [443, 415] on input "text" at bounding box center [451, 420] width 23 height 11
click at [379, 342] on div "​" at bounding box center [395, 353] width 154 height 23
click at [374, 349] on input "text" at bounding box center [394, 354] width 137 height 11
type input "**********"
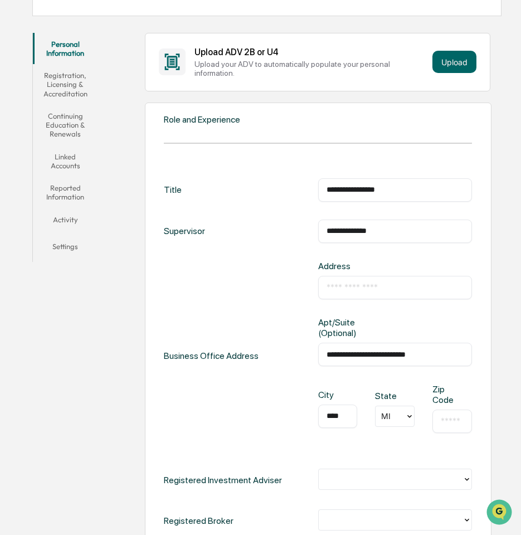
click at [454, 415] on input "text" at bounding box center [451, 420] width 23 height 11
type input "*****"
click at [238, 415] on div "Business Office Address" at bounding box center [211, 356] width 95 height 190
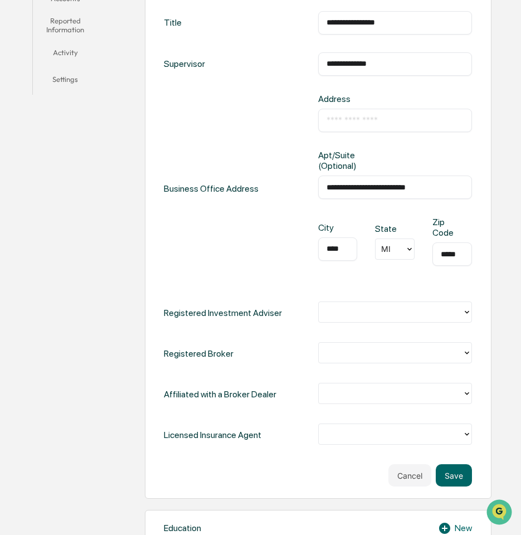
scroll to position [390, 0]
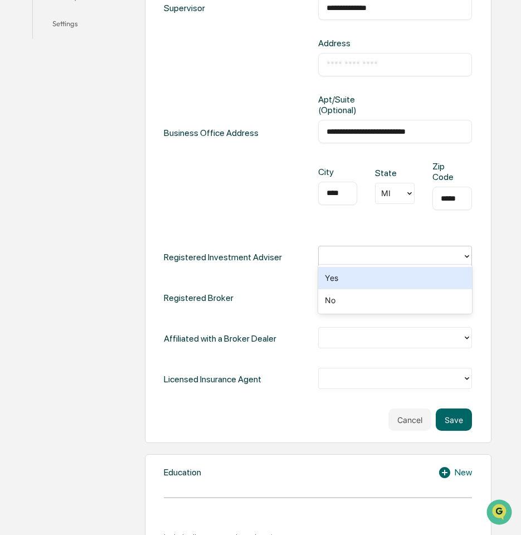
click at [466, 255] on icon at bounding box center [466, 256] width 4 height 3
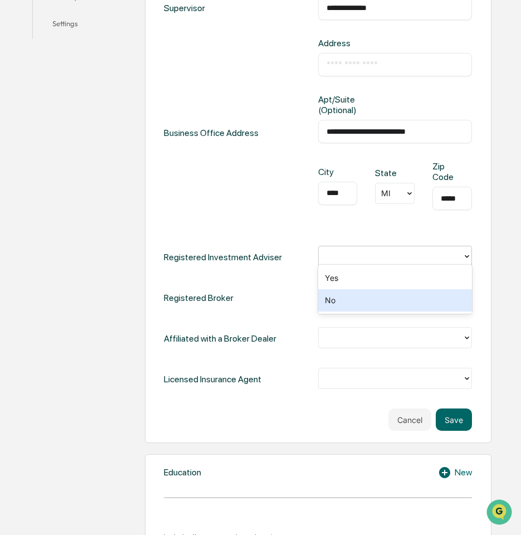
click at [437, 298] on div "No" at bounding box center [395, 300] width 154 height 22
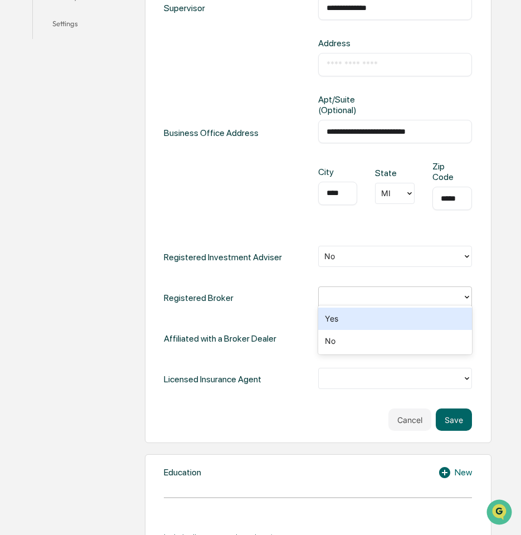
click at [446, 298] on div at bounding box center [390, 297] width 133 height 13
click at [434, 318] on div "Yes" at bounding box center [395, 318] width 154 height 22
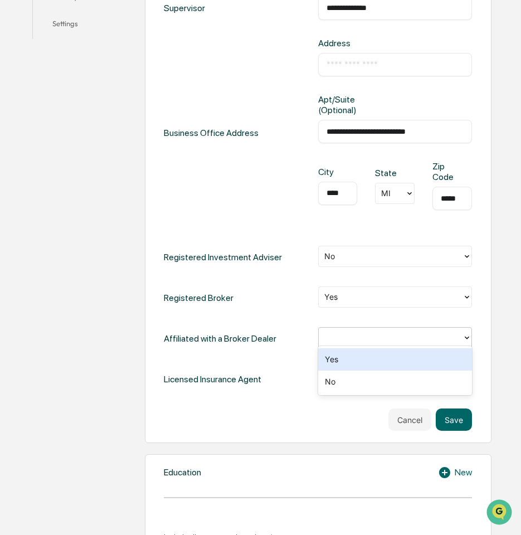
click at [445, 332] on div at bounding box center [390, 337] width 133 height 13
click at [408, 354] on div "Yes" at bounding box center [395, 359] width 154 height 22
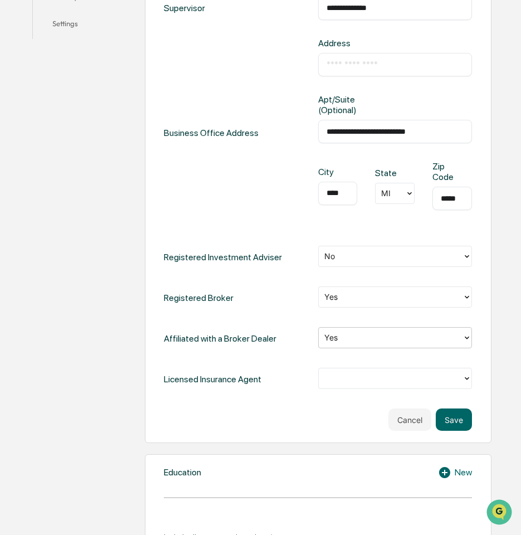
click at [408, 374] on div at bounding box center [390, 378] width 133 height 13
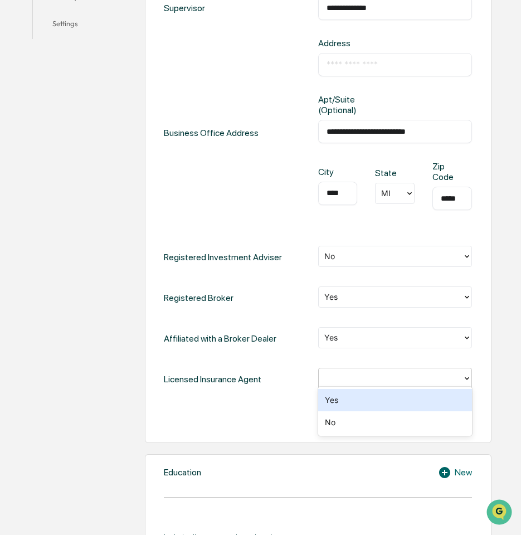
click at [399, 398] on div "Yes" at bounding box center [395, 400] width 154 height 22
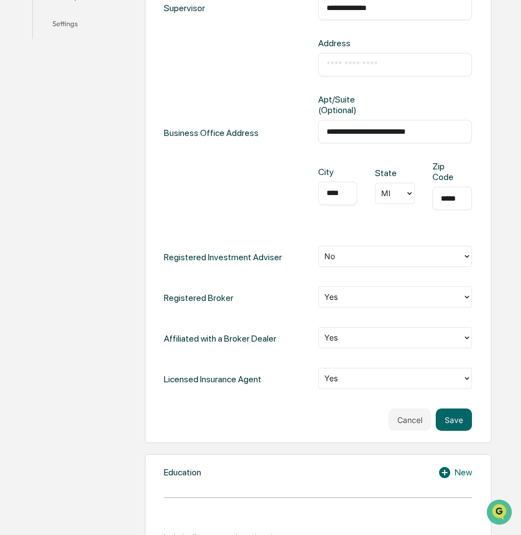
click at [342, 408] on div "Cancel Save" at bounding box center [317, 419] width 307 height 22
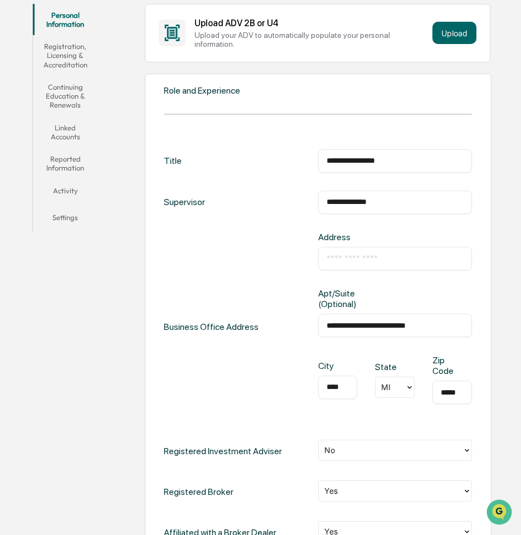
scroll to position [223, 0]
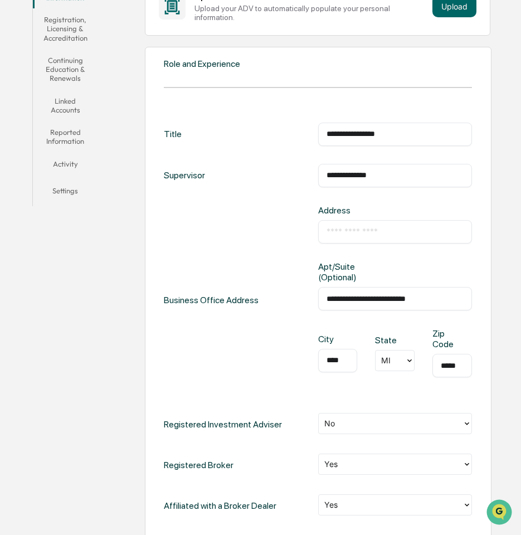
drag, startPoint x: 390, startPoint y: 174, endPoint x: 298, endPoint y: 179, distance: 92.0
click at [298, 179] on div "**********" at bounding box center [317, 175] width 307 height 23
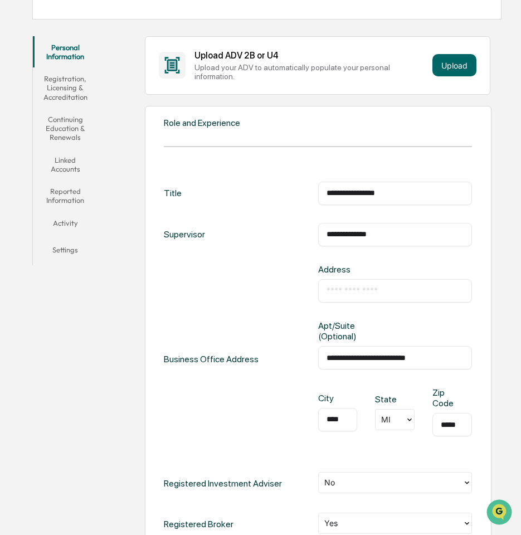
scroll to position [167, 0]
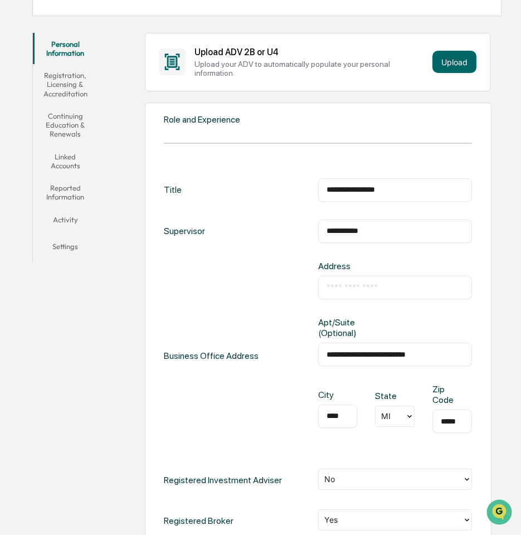
type input "**********"
click at [336, 351] on input "**********" at bounding box center [394, 354] width 137 height 11
click at [340, 353] on input "**********" at bounding box center [394, 354] width 137 height 11
click at [429, 349] on input "**********" at bounding box center [394, 354] width 137 height 11
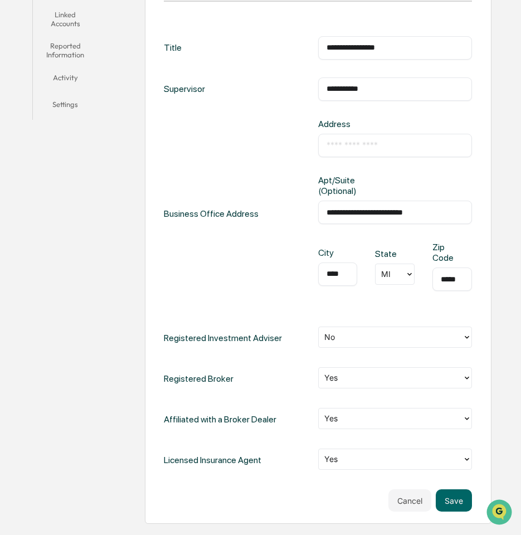
scroll to position [334, 0]
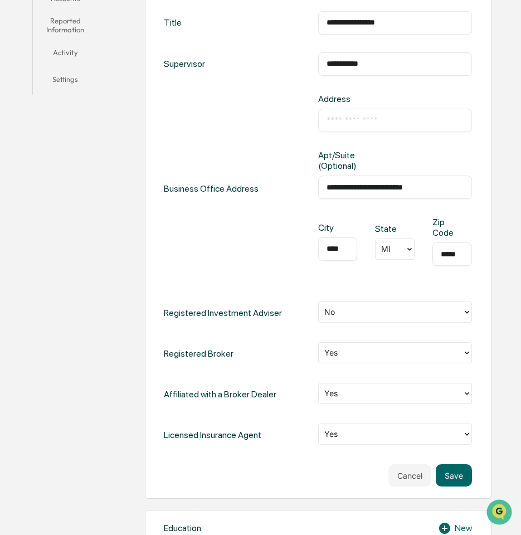
type input "**********"
click at [302, 344] on div "Registered Broker Yes" at bounding box center [317, 353] width 307 height 23
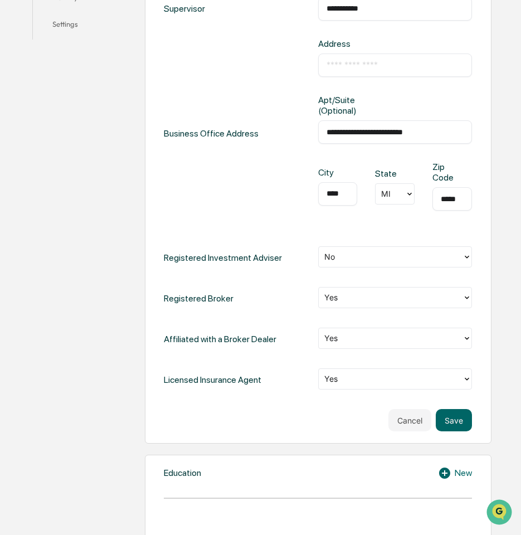
scroll to position [390, 0]
click at [444, 414] on button "Save" at bounding box center [453, 419] width 36 height 22
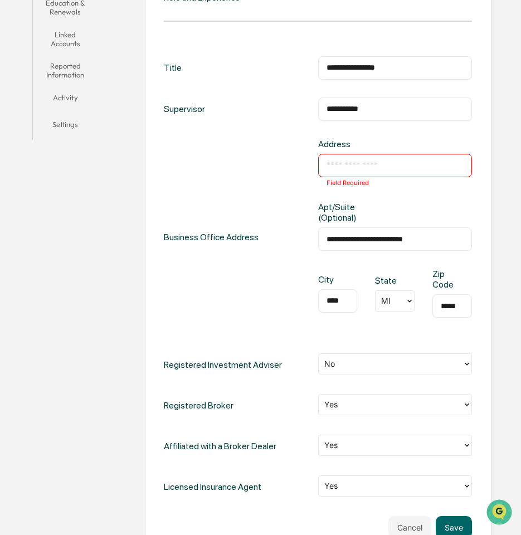
scroll to position [278, 0]
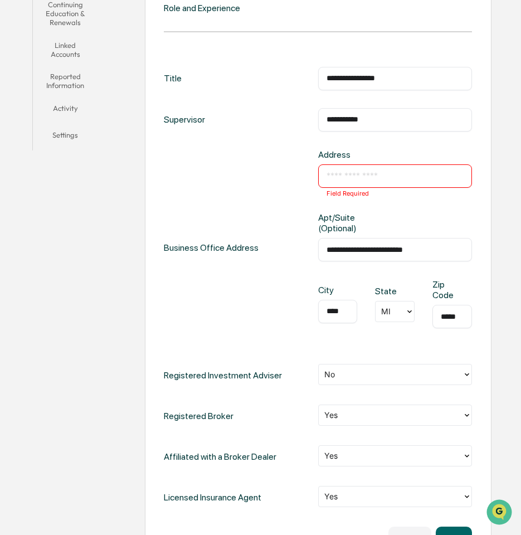
click at [359, 166] on div "​ Field Required" at bounding box center [395, 175] width 154 height 23
click at [359, 170] on input "text" at bounding box center [394, 175] width 137 height 11
type input "**********"
click at [288, 203] on div "**********" at bounding box center [317, 247] width 307 height 197
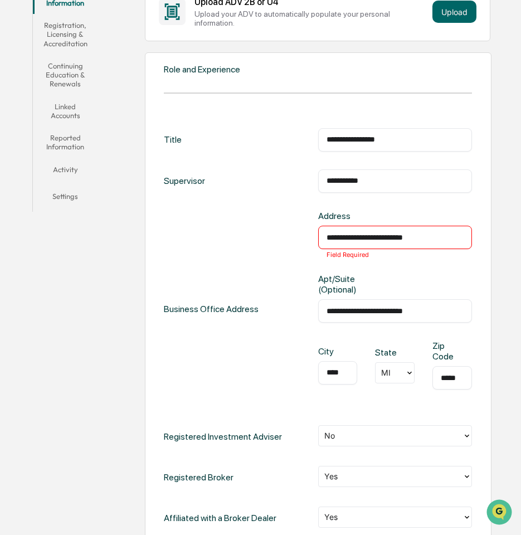
scroll to position [167, 0]
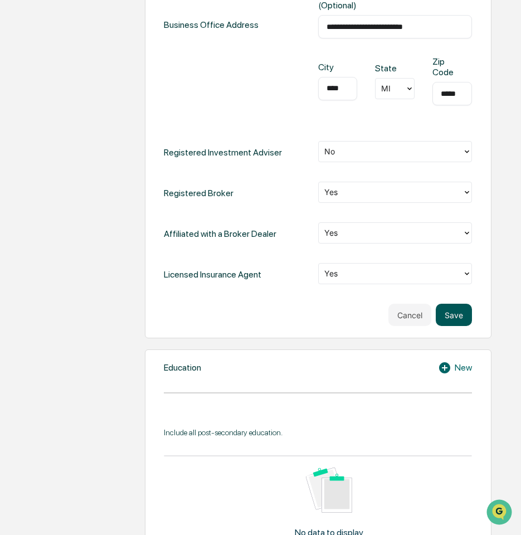
click at [453, 309] on button "Save" at bounding box center [453, 315] width 36 height 22
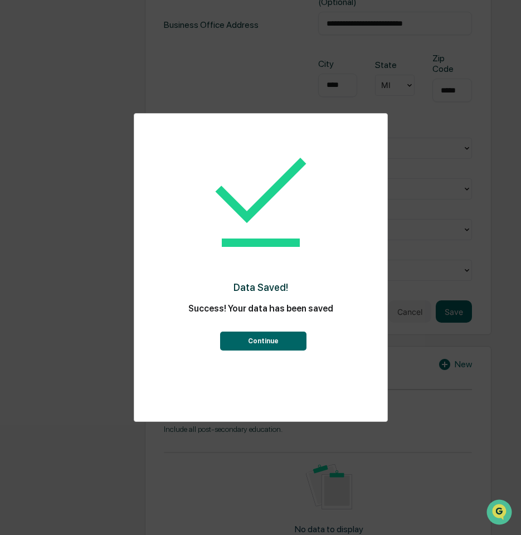
click at [285, 345] on button "Continue" at bounding box center [263, 340] width 86 height 19
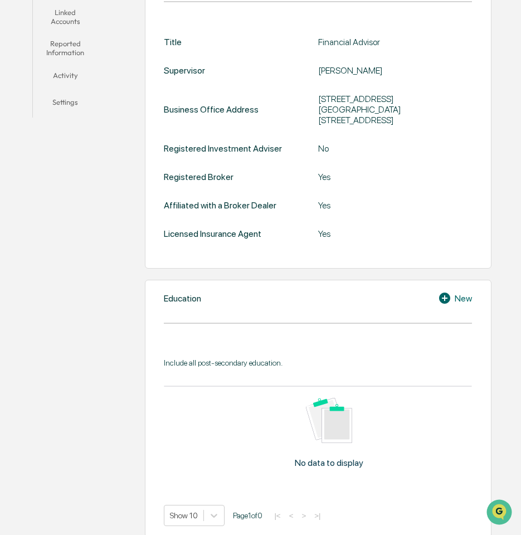
scroll to position [390, 0]
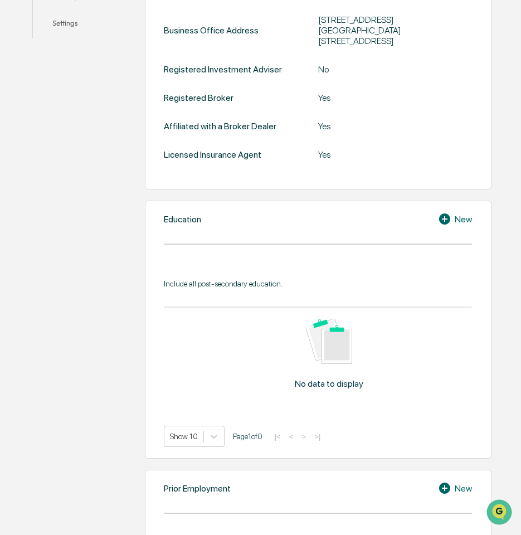
click at [447, 212] on icon at bounding box center [446, 218] width 17 height 13
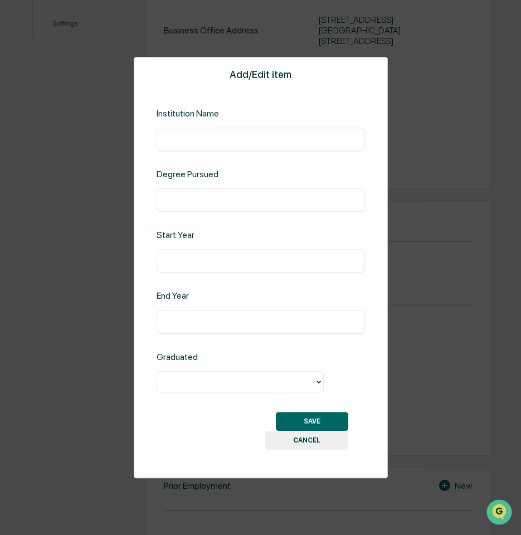
click at [224, 136] on input "text" at bounding box center [261, 139] width 192 height 11
type input "**********"
click at [194, 259] on input "text" at bounding box center [261, 261] width 192 height 11
type input "****"
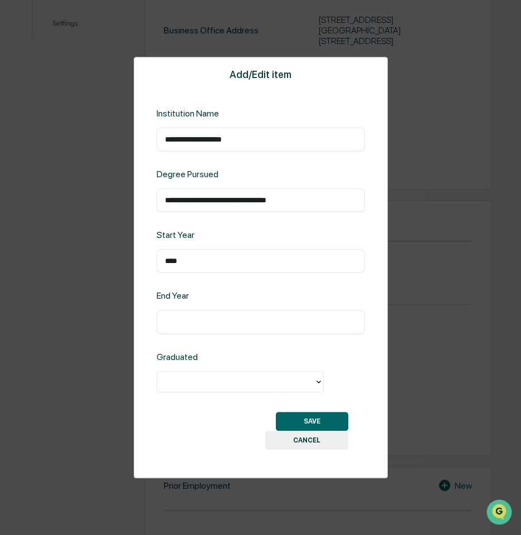
click at [195, 317] on input "text" at bounding box center [261, 321] width 192 height 11
type input "****"
click at [226, 380] on div at bounding box center [236, 381] width 146 height 13
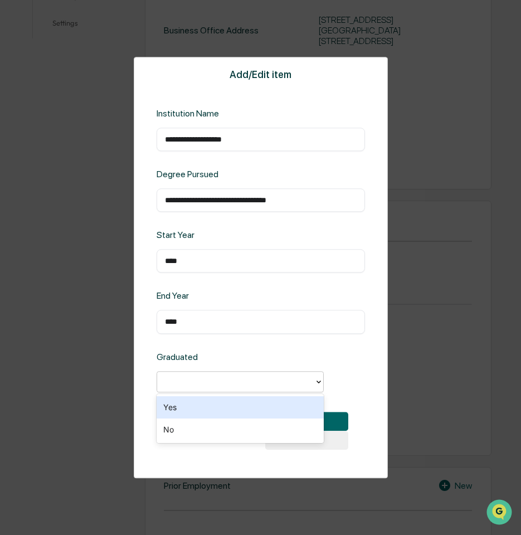
click at [194, 408] on div "Yes" at bounding box center [239, 407] width 167 height 22
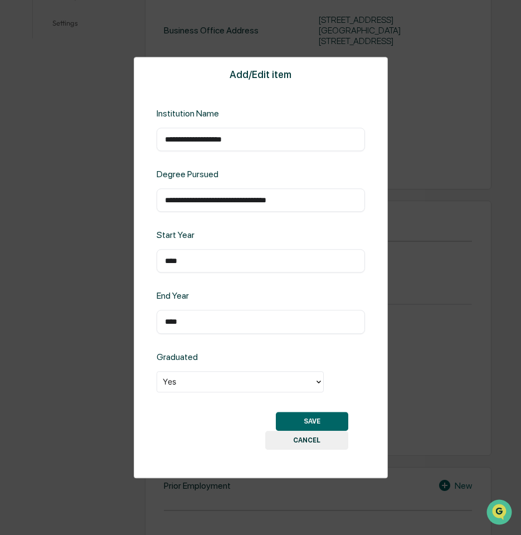
click at [194, 412] on div "SAVE CANCEL" at bounding box center [260, 431] width 175 height 38
click at [326, 422] on button "SAVE" at bounding box center [312, 421] width 72 height 19
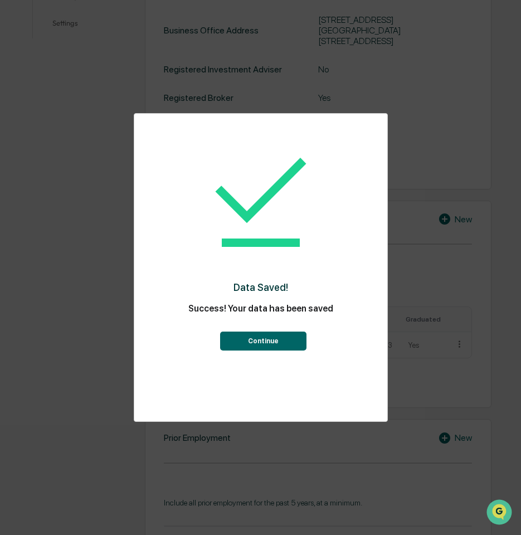
click at [282, 342] on button "Continue" at bounding box center [263, 340] width 86 height 19
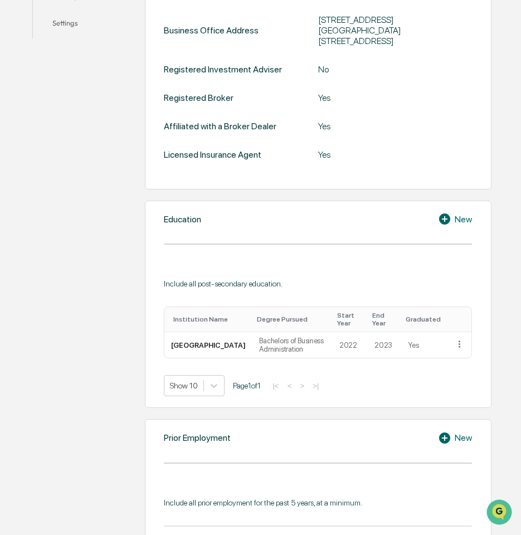
click at [447, 213] on icon at bounding box center [444, 218] width 11 height 11
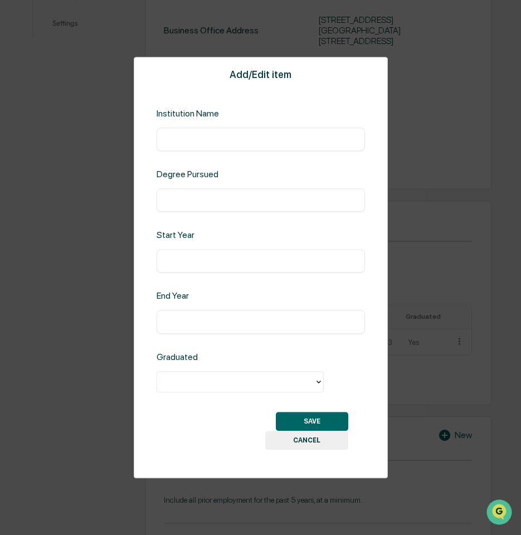
click at [231, 145] on div "​" at bounding box center [260, 139] width 208 height 23
click at [234, 143] on input "text" at bounding box center [261, 139] width 192 height 11
type input "**********"
click at [188, 200] on input "text" at bounding box center [261, 199] width 192 height 11
type input "**********"
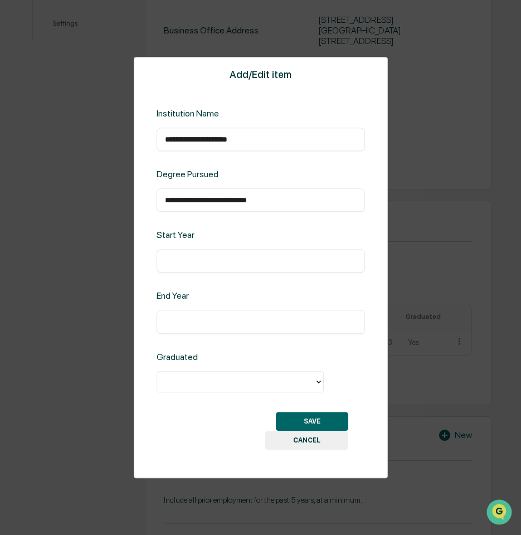
click at [200, 260] on input "text" at bounding box center [261, 261] width 192 height 11
type input "****"
click at [196, 317] on input "text" at bounding box center [261, 321] width 192 height 11
type input "****"
drag, startPoint x: 230, startPoint y: 370, endPoint x: 219, endPoint y: 382, distance: 15.8
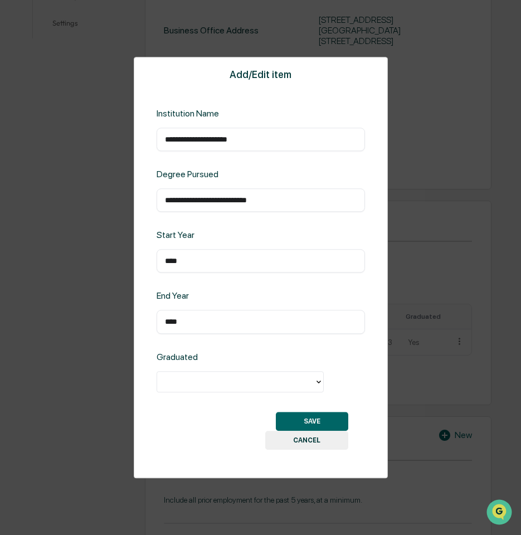
click at [229, 371] on div at bounding box center [239, 381] width 167 height 21
click at [218, 384] on div at bounding box center [236, 381] width 146 height 13
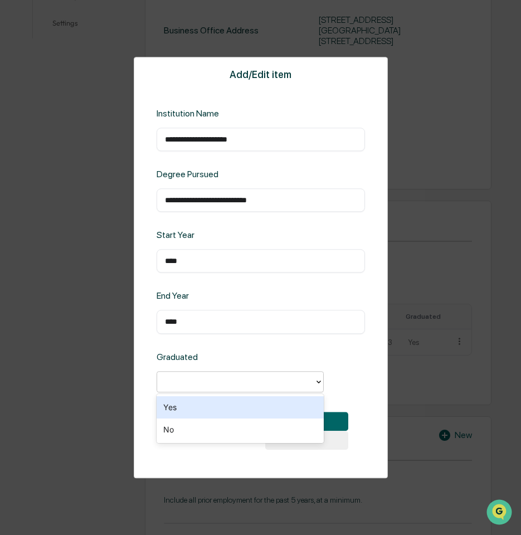
click at [204, 407] on div "Yes" at bounding box center [239, 407] width 167 height 22
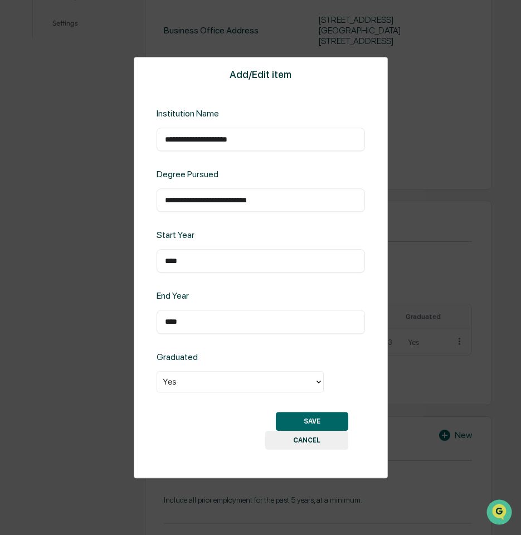
click at [200, 424] on div "SAVE CANCEL" at bounding box center [260, 431] width 175 height 38
drag, startPoint x: 289, startPoint y: 196, endPoint x: 205, endPoint y: 208, distance: 85.0
click at [205, 208] on div "**********" at bounding box center [260, 199] width 208 height 23
type input "**********"
click at [141, 313] on div "**********" at bounding box center [261, 267] width 254 height 421
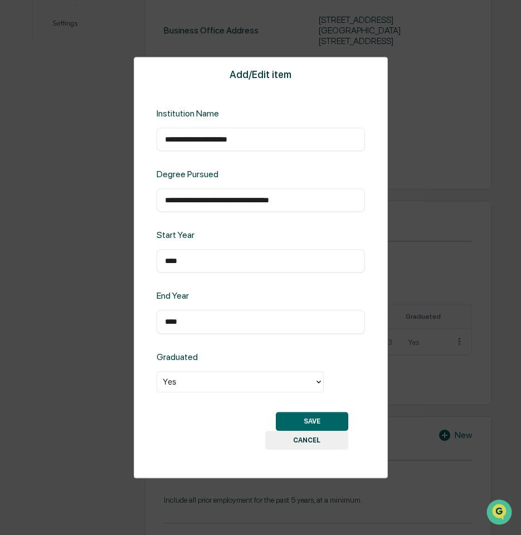
click at [283, 416] on button "SAVE" at bounding box center [312, 421] width 72 height 19
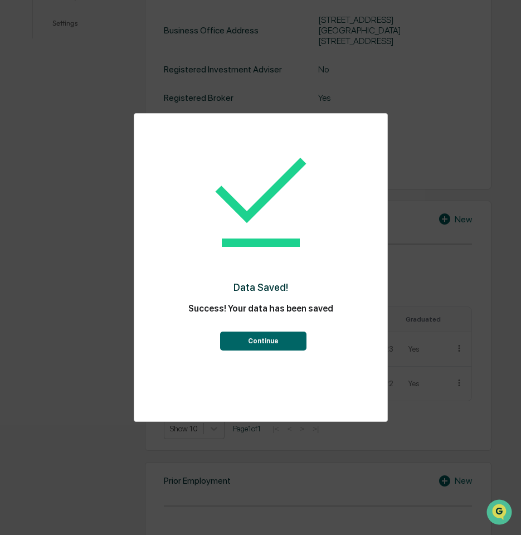
click at [256, 354] on div "Data Saved! Success! Your data has been saved Continue" at bounding box center [260, 243] width 208 height 236
click at [259, 345] on button "Continue" at bounding box center [263, 340] width 86 height 19
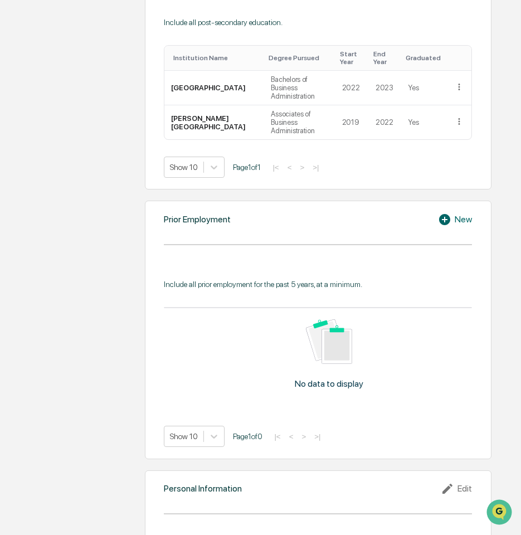
scroll to position [669, 0]
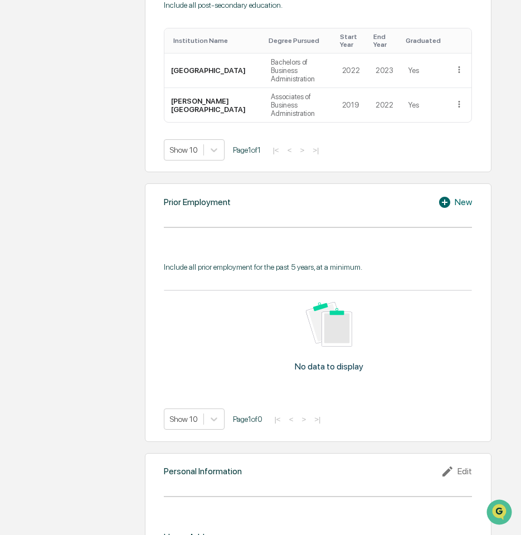
click at [443, 197] on icon at bounding box center [444, 202] width 11 height 11
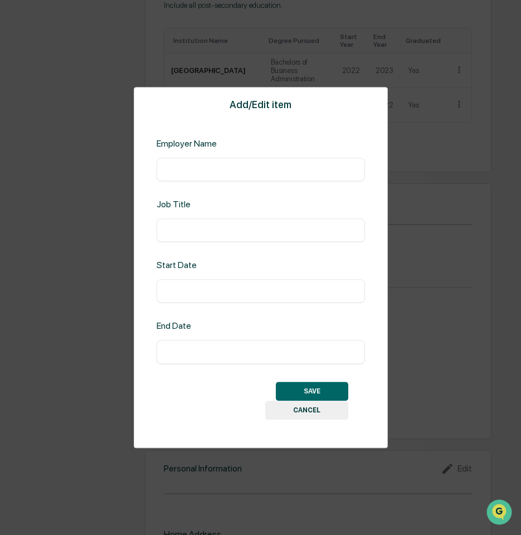
click at [233, 170] on input "text" at bounding box center [261, 169] width 192 height 11
type input "**********"
click at [251, 224] on div "​" at bounding box center [260, 229] width 208 height 23
drag, startPoint x: 250, startPoint y: 233, endPoint x: 249, endPoint y: 224, distance: 8.9
click at [250, 233] on input "text" at bounding box center [261, 229] width 192 height 11
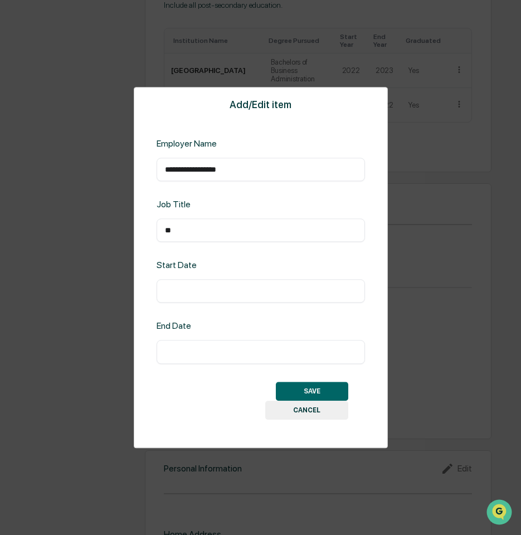
type input "*"
type input "**********"
drag, startPoint x: 198, startPoint y: 296, endPoint x: 204, endPoint y: 293, distance: 7.0
click at [198, 295] on div "​" at bounding box center [260, 291] width 208 height 23
click at [210, 293] on input "text" at bounding box center [261, 291] width 192 height 11
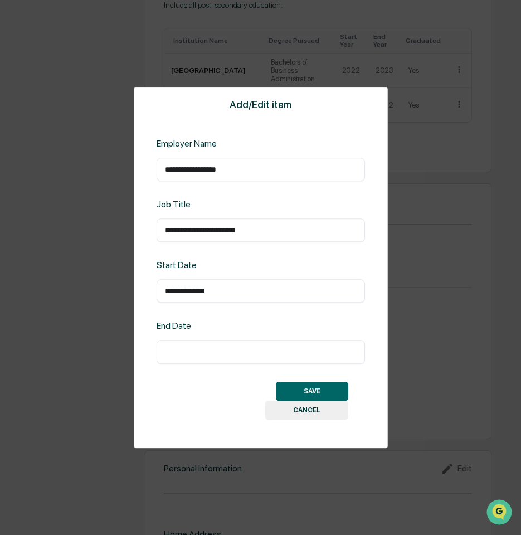
type input "**********"
click at [214, 351] on input "text" at bounding box center [261, 351] width 192 height 11
type input "**********"
click at [305, 387] on button "SAVE" at bounding box center [312, 390] width 72 height 19
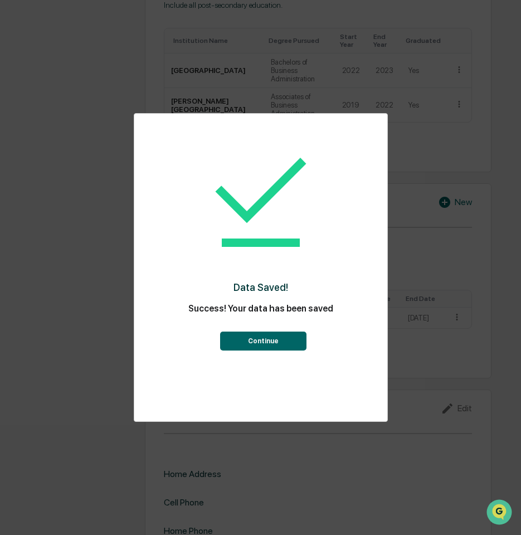
click at [267, 331] on button "Continue" at bounding box center [263, 340] width 86 height 19
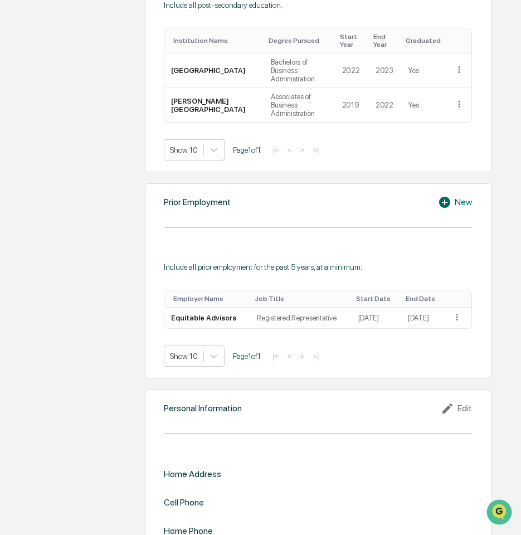
click at [454, 195] on icon at bounding box center [446, 201] width 17 height 13
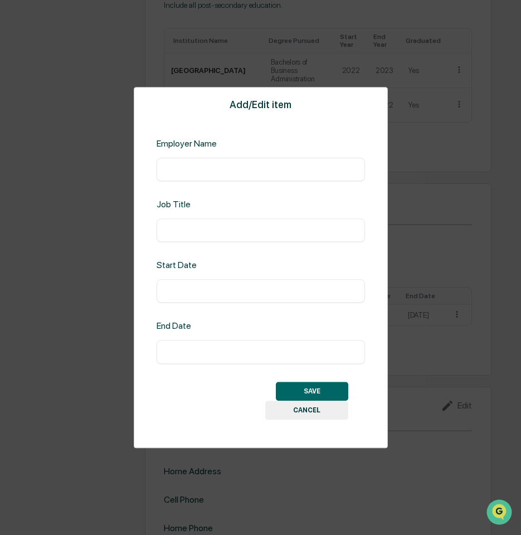
click at [196, 169] on input "text" at bounding box center [261, 169] width 192 height 11
type input "**********"
click at [231, 232] on input "text" at bounding box center [261, 229] width 192 height 11
type input "**********"
click at [188, 283] on div "​" at bounding box center [260, 291] width 208 height 23
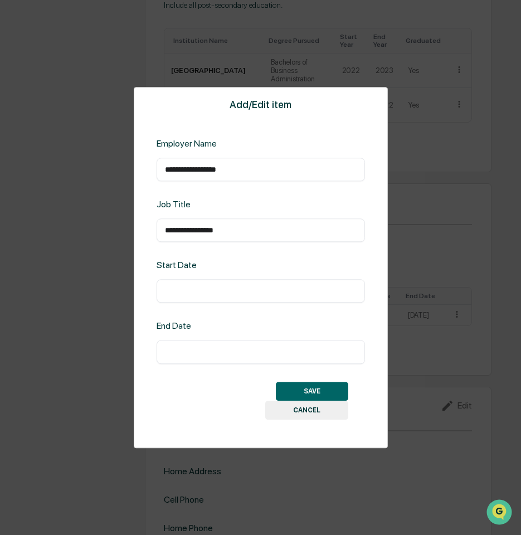
click at [185, 290] on input "text" at bounding box center [261, 291] width 192 height 11
click at [254, 360] on div "​" at bounding box center [260, 351] width 208 height 23
click at [237, 354] on input "text" at bounding box center [261, 351] width 192 height 11
click at [221, 295] on input "**********" at bounding box center [261, 291] width 192 height 11
type input "**********"
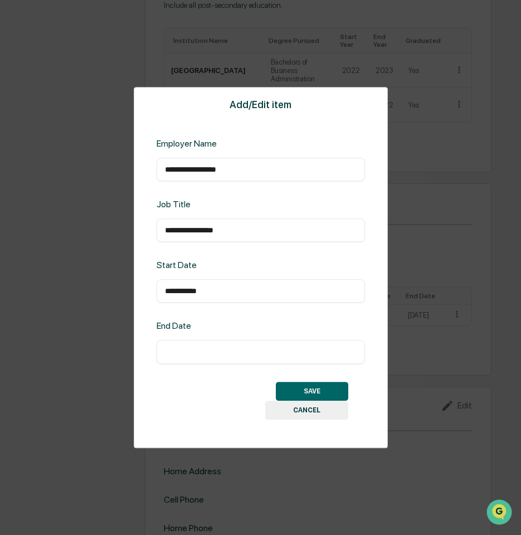
click at [196, 346] on input "text" at bounding box center [261, 351] width 192 height 11
type input "*********"
click at [221, 394] on div "SAVE CANCEL" at bounding box center [260, 400] width 175 height 38
click at [297, 385] on button "SAVE" at bounding box center [312, 390] width 72 height 19
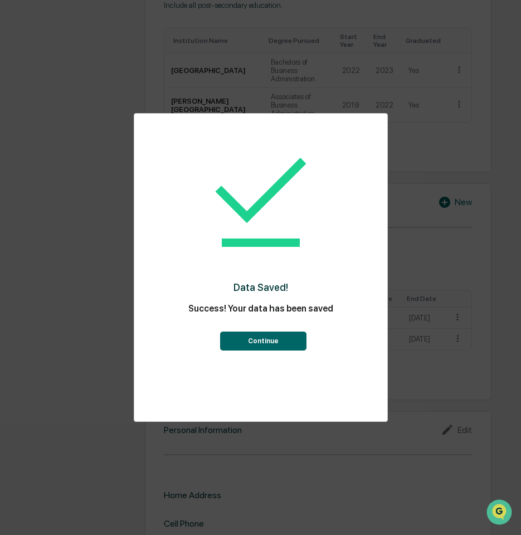
click at [268, 339] on button "Continue" at bounding box center [263, 340] width 86 height 19
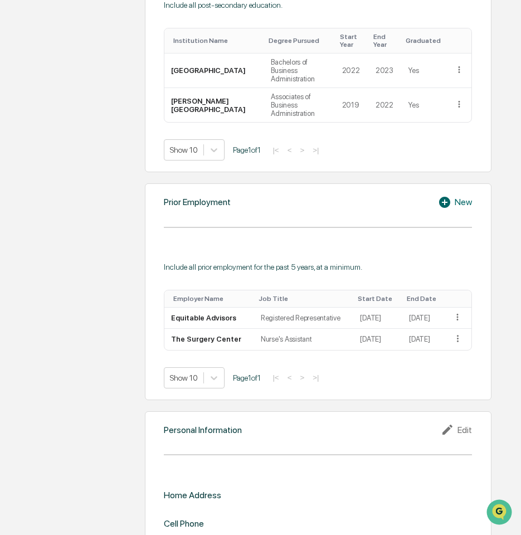
click at [448, 197] on icon at bounding box center [444, 202] width 11 height 11
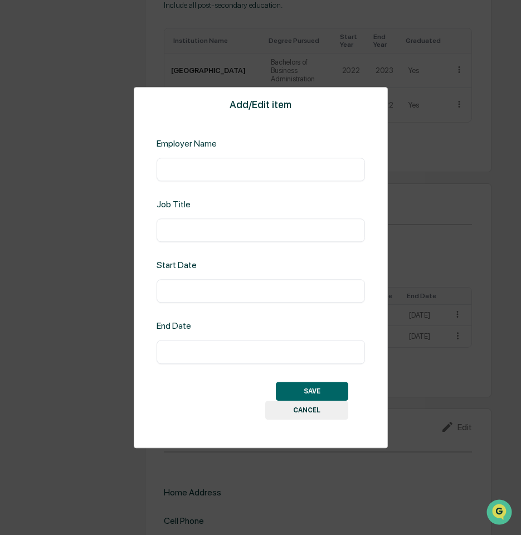
click at [213, 173] on input "text" at bounding box center [261, 169] width 192 height 11
type input "**********"
click at [216, 232] on input "text" at bounding box center [261, 229] width 192 height 11
type input "**********"
click at [187, 286] on input "text" at bounding box center [261, 291] width 192 height 11
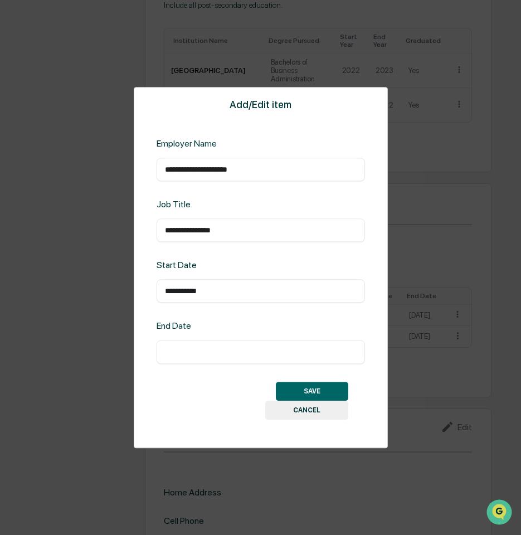
type input "**********"
click at [178, 351] on input "text" at bounding box center [261, 351] width 192 height 11
type input "*"
type input "**********"
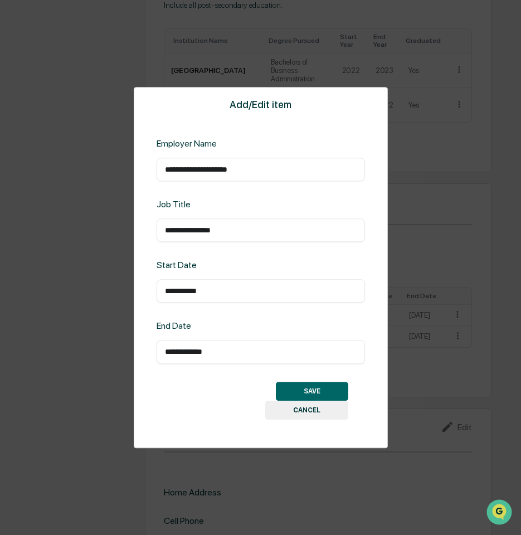
click at [190, 392] on div "SAVE CANCEL" at bounding box center [260, 400] width 175 height 38
click at [300, 386] on button "SAVE" at bounding box center [312, 390] width 72 height 19
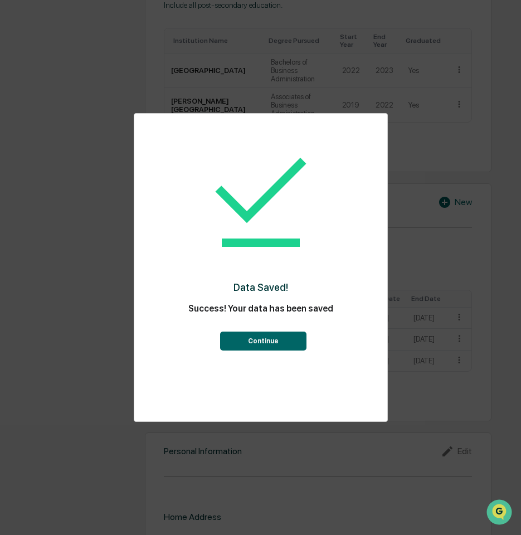
click at [271, 345] on button "Continue" at bounding box center [263, 340] width 86 height 19
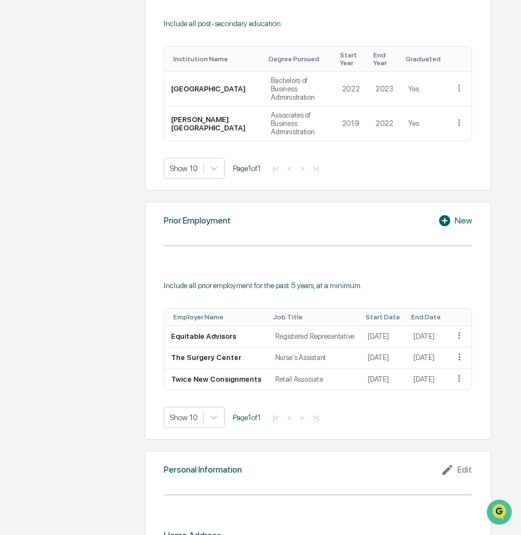
scroll to position [726, 0]
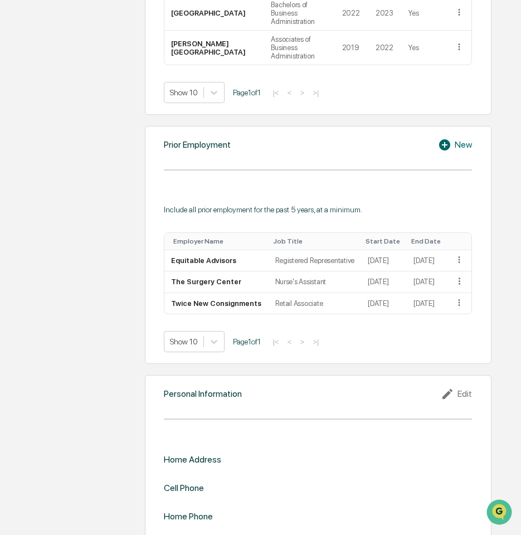
click at [447, 389] on icon at bounding box center [447, 394] width 10 height 10
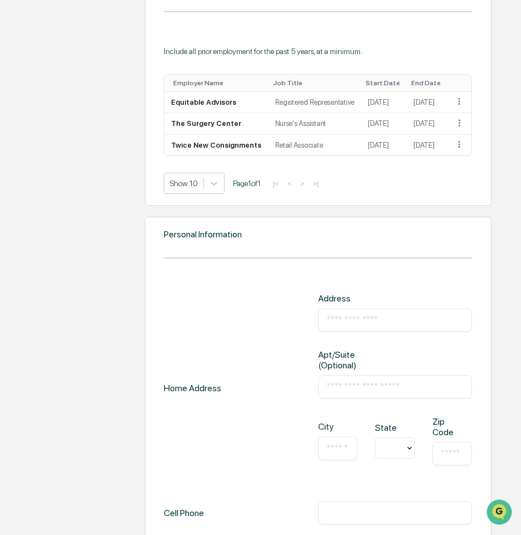
scroll to position [949, 0]
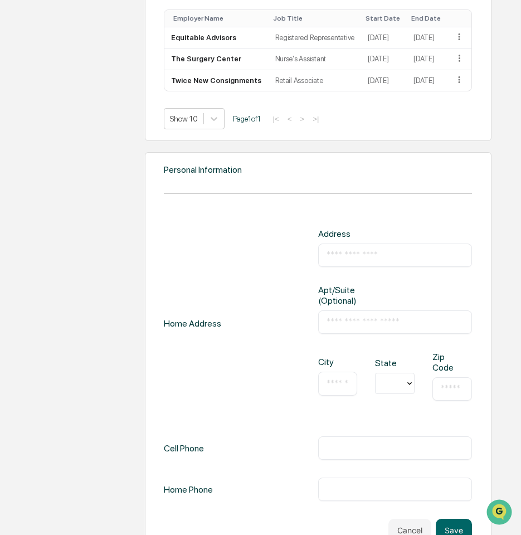
click at [338, 249] on input "text" at bounding box center [394, 254] width 137 height 11
type input "**********"
click at [336, 378] on input "text" at bounding box center [337, 383] width 23 height 11
type input "******"
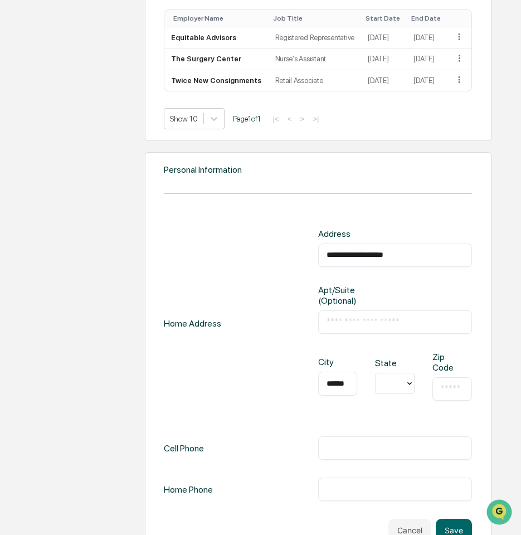
drag, startPoint x: 389, startPoint y: 356, endPoint x: 395, endPoint y: 355, distance: 5.8
click at [390, 377] on div at bounding box center [390, 383] width 18 height 13
type input "**"
click at [449, 383] on input "text" at bounding box center [451, 388] width 23 height 11
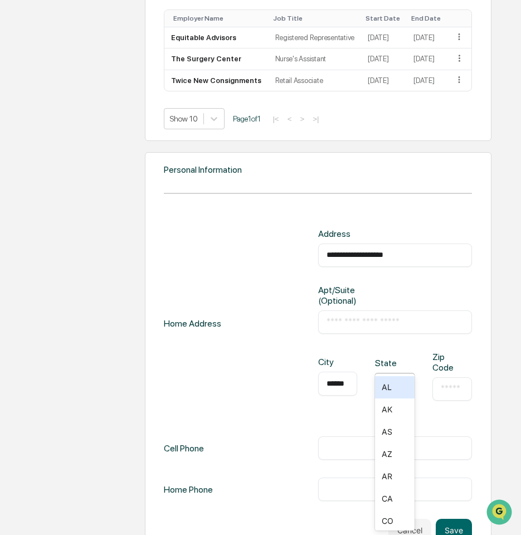
click at [410, 379] on icon at bounding box center [409, 383] width 9 height 9
type input "**"
click at [391, 385] on div "MI" at bounding box center [395, 387] width 40 height 22
click at [445, 383] on input "text" at bounding box center [451, 388] width 23 height 11
type input "*****"
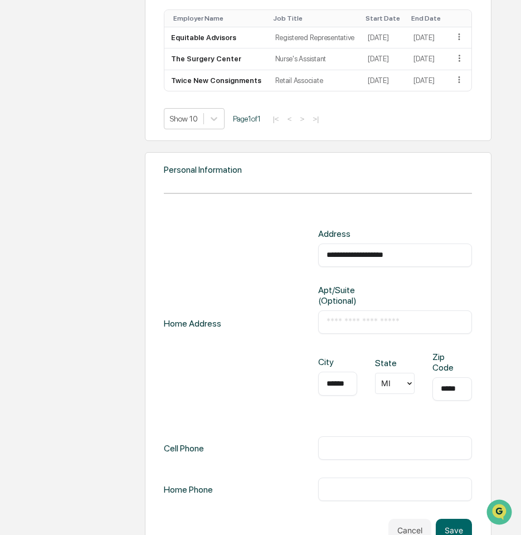
click at [252, 379] on div "**********" at bounding box center [317, 323] width 307 height 190
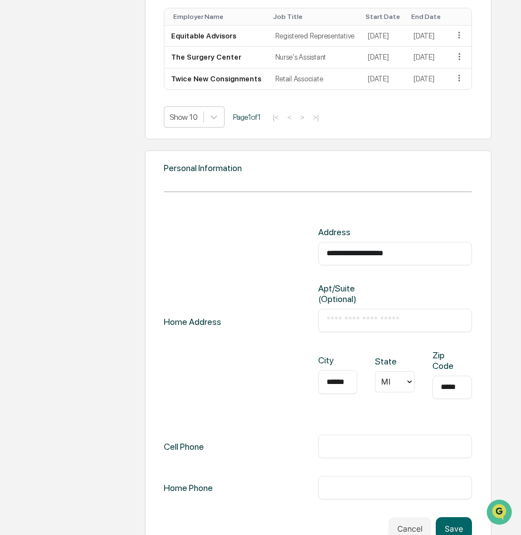
click at [356, 440] on input "text" at bounding box center [394, 445] width 137 height 11
type input "**********"
click at [359, 482] on input "text" at bounding box center [394, 487] width 137 height 11
type input "**********"
click at [253, 434] on div "**********" at bounding box center [317, 445] width 307 height 23
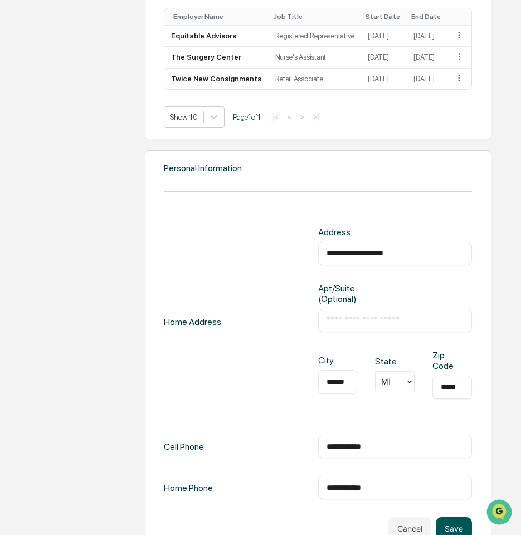
click at [454, 517] on button "Save" at bounding box center [453, 528] width 36 height 22
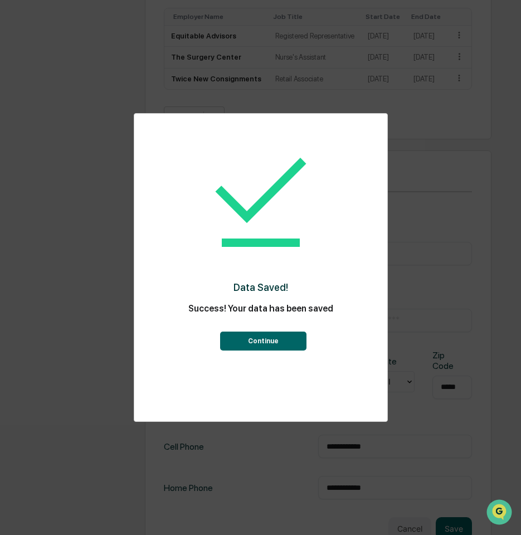
click at [271, 345] on button "Continue" at bounding box center [263, 340] width 86 height 19
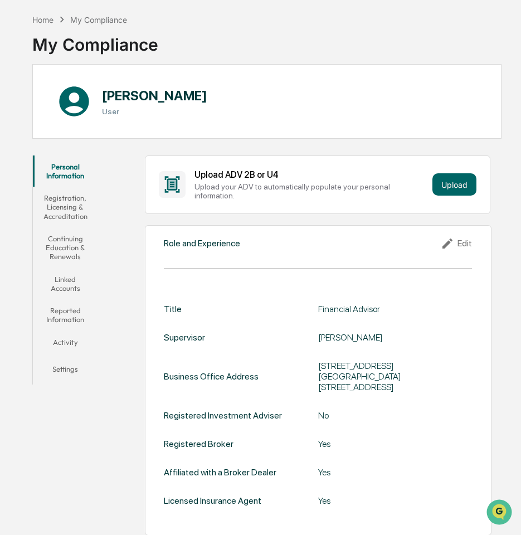
scroll to position [0, 0]
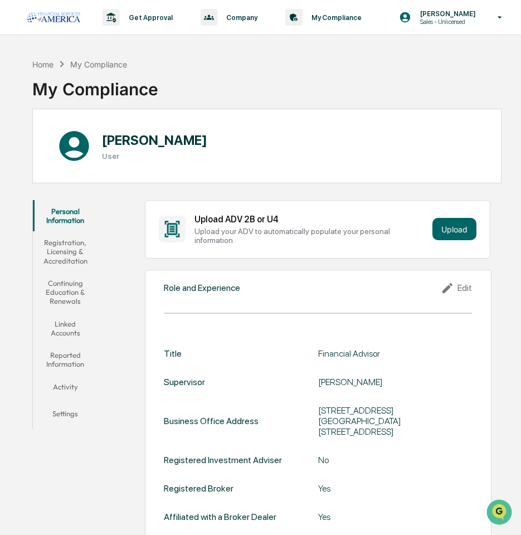
click at [72, 259] on button "Registration, Licensing & Accreditation" at bounding box center [65, 251] width 65 height 41
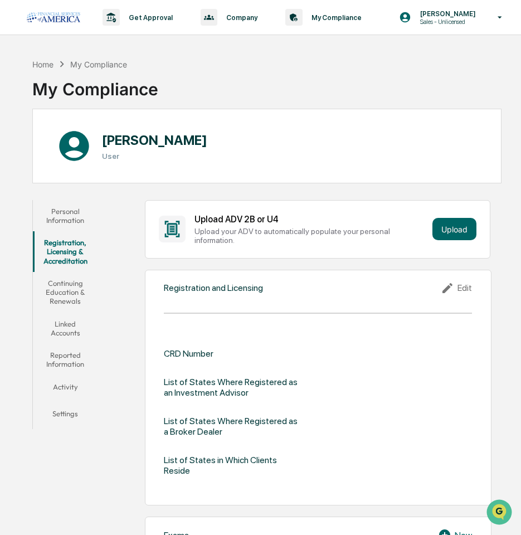
click at [80, 291] on button "Continuing Education & Renewals" at bounding box center [65, 292] width 65 height 41
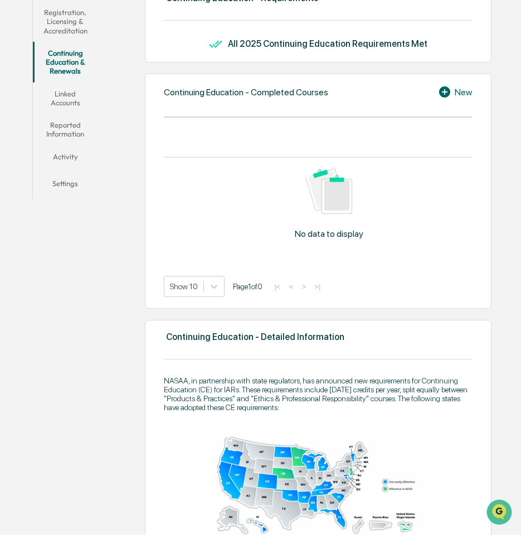
scroll to position [111, 0]
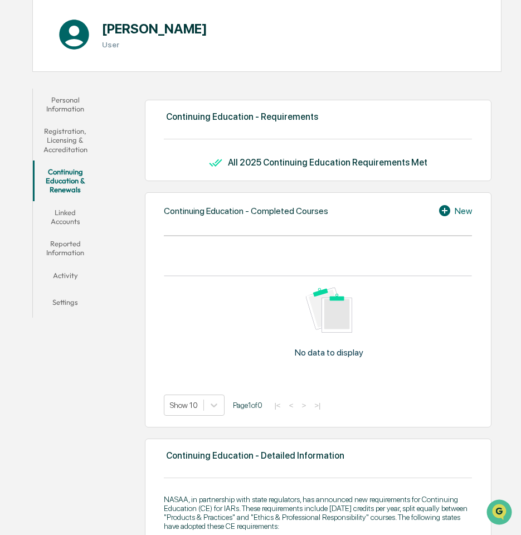
click at [72, 221] on button "Linked Accounts" at bounding box center [65, 217] width 65 height 32
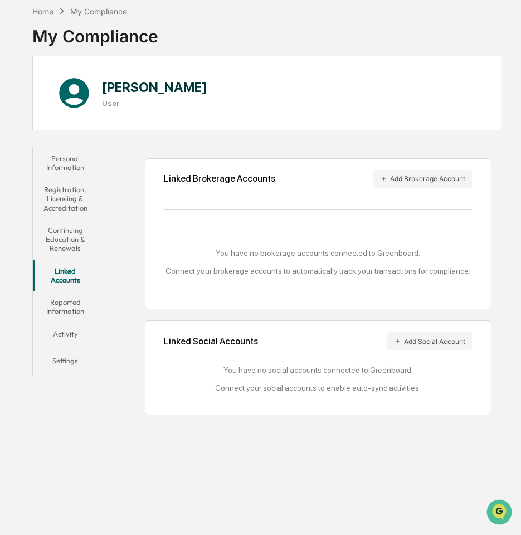
click at [67, 309] on button "Reported Information" at bounding box center [65, 307] width 65 height 32
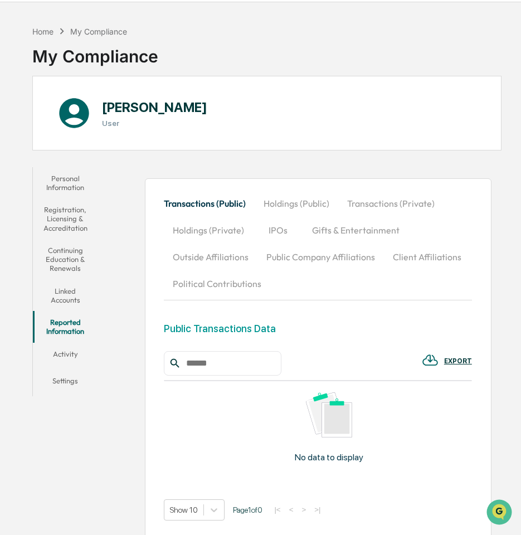
scroll to position [66, 0]
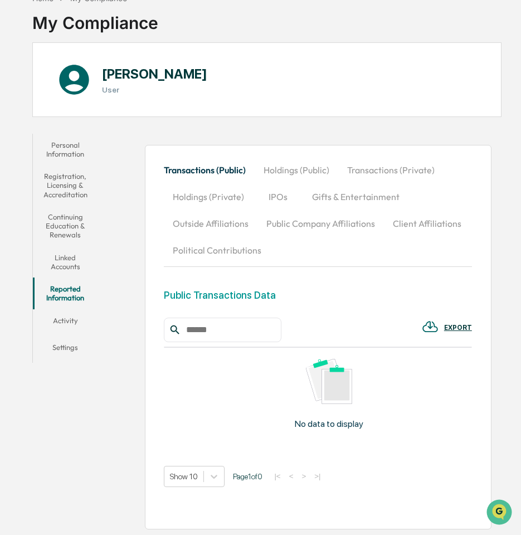
click at [76, 324] on button "Activity" at bounding box center [65, 322] width 65 height 27
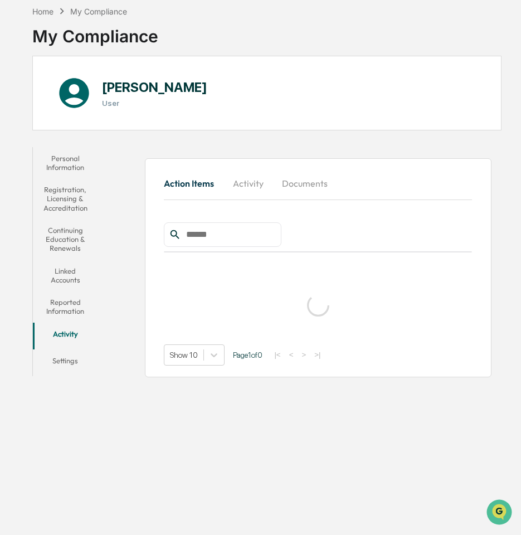
scroll to position [53, 0]
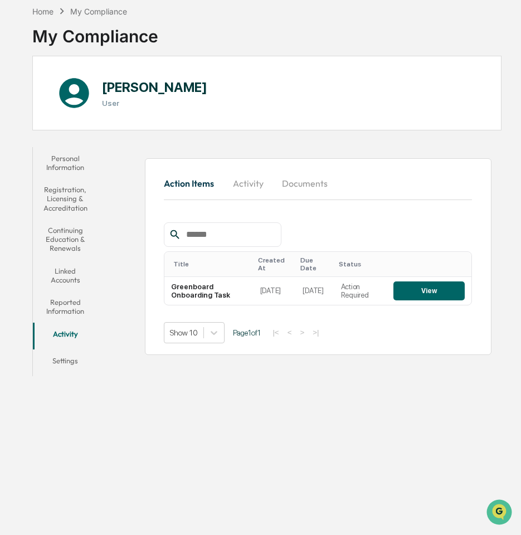
click at [77, 204] on button "Registration, Licensing & Accreditation" at bounding box center [65, 198] width 65 height 41
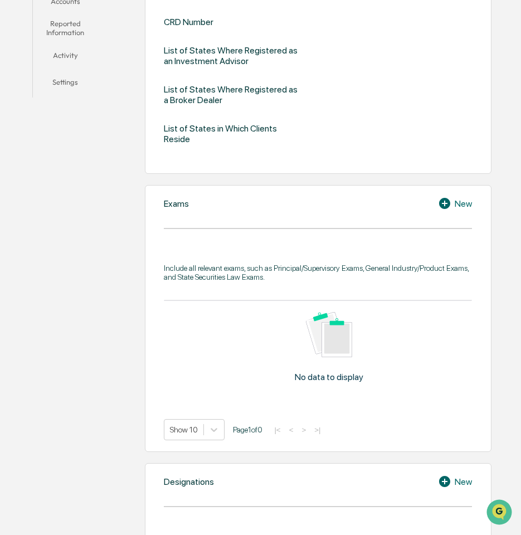
scroll to position [387, 0]
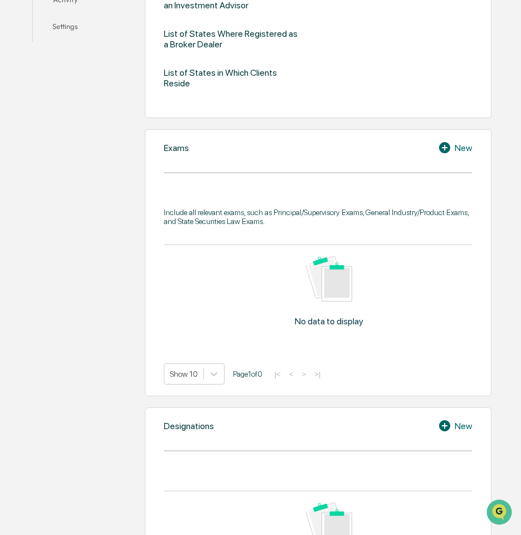
click at [459, 141] on div "New" at bounding box center [455, 147] width 34 height 13
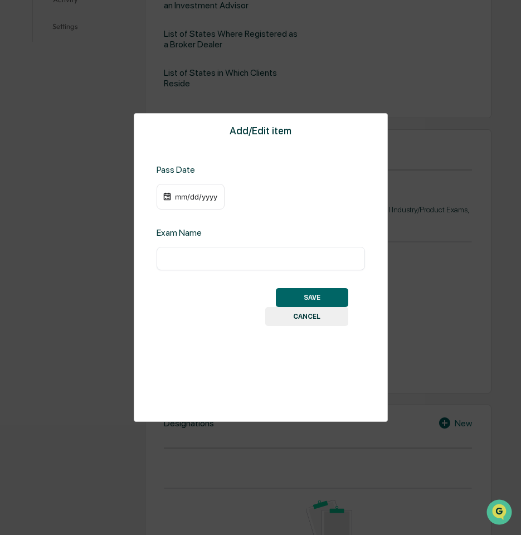
click at [219, 257] on input "text" at bounding box center [261, 258] width 192 height 11
click at [190, 201] on div "mm/dd/yyyy" at bounding box center [190, 197] width 68 height 26
click at [190, 193] on div "mm/dd/yyyy" at bounding box center [196, 196] width 45 height 9
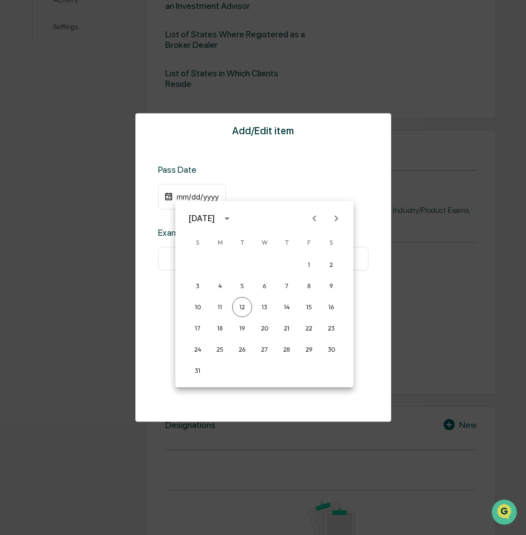
click at [327, 174] on div at bounding box center [263, 267] width 526 height 535
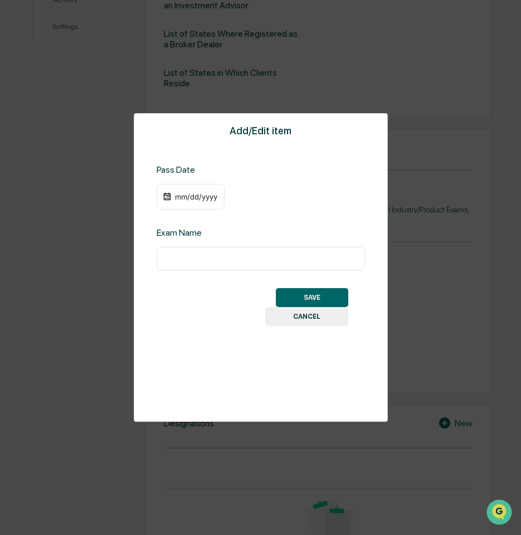
click at [316, 317] on button "CANCEL" at bounding box center [306, 316] width 83 height 19
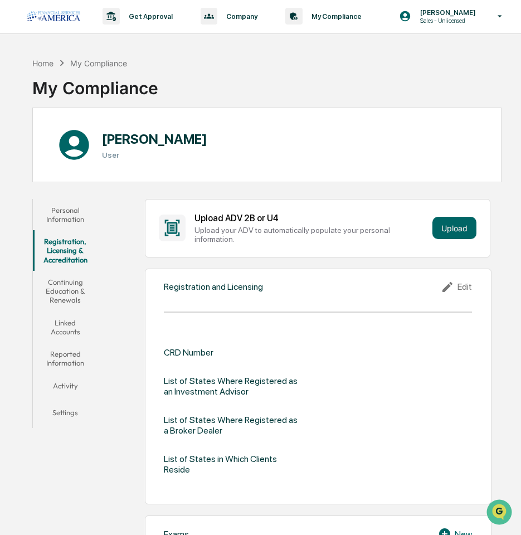
scroll to position [0, 0]
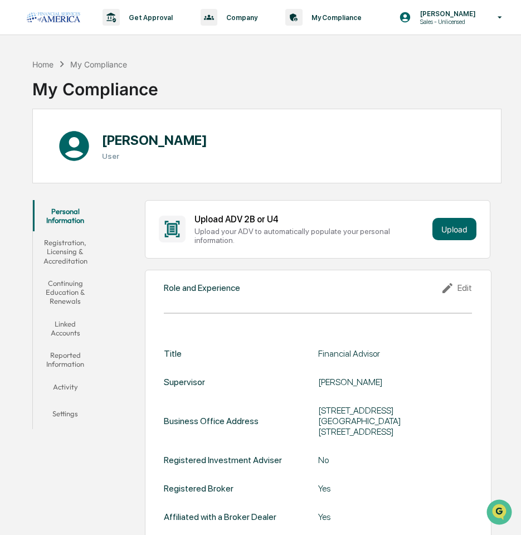
click at [87, 257] on button "Registration, Licensing & Accreditation" at bounding box center [65, 251] width 65 height 41
